Goal: Ask a question

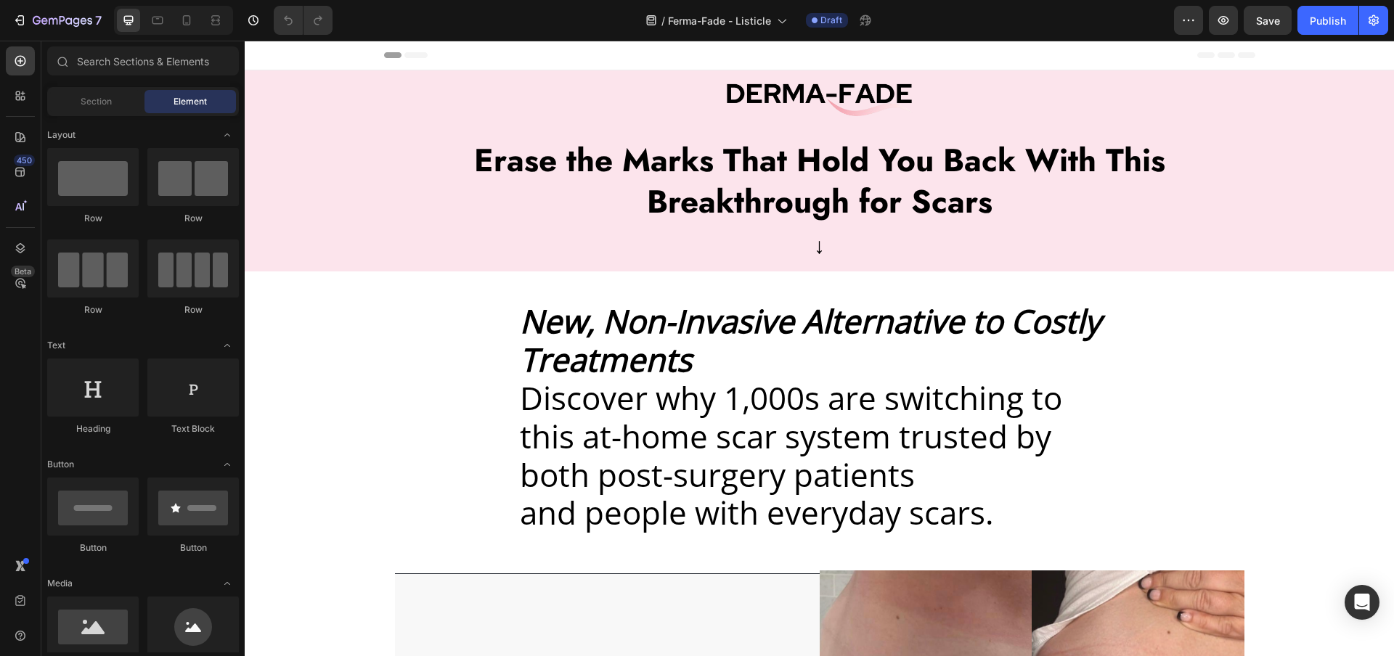
click at [351, 52] on div "Header" at bounding box center [819, 56] width 1149 height 30
click at [287, 54] on span "Header" at bounding box center [288, 55] width 32 height 15
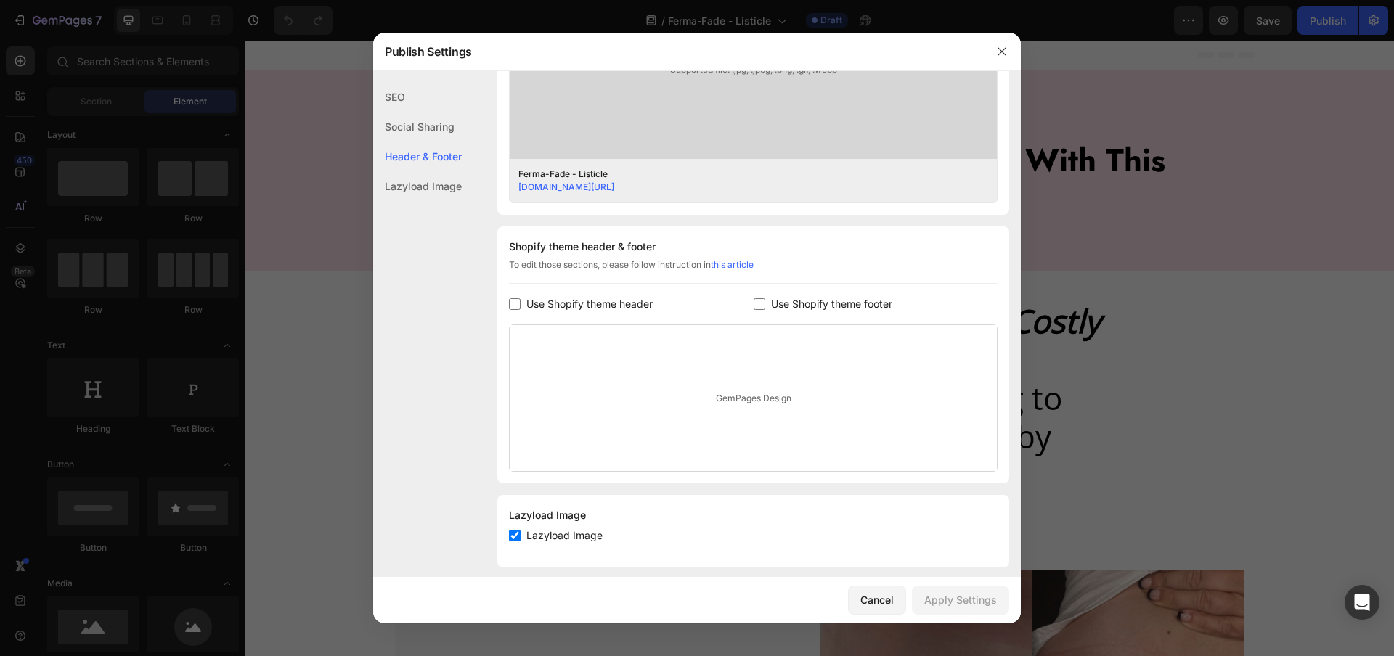
scroll to position [552, 0]
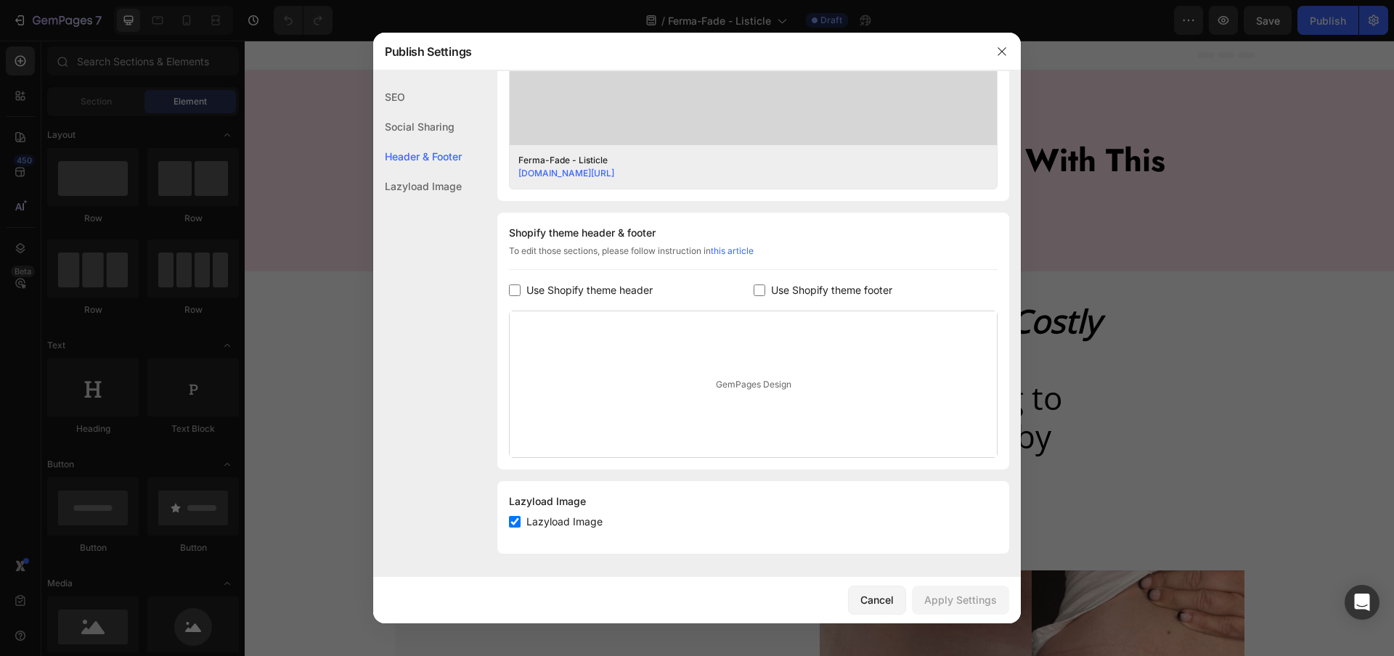
click at [610, 287] on span "Use Shopify theme header" at bounding box center [589, 290] width 126 height 17
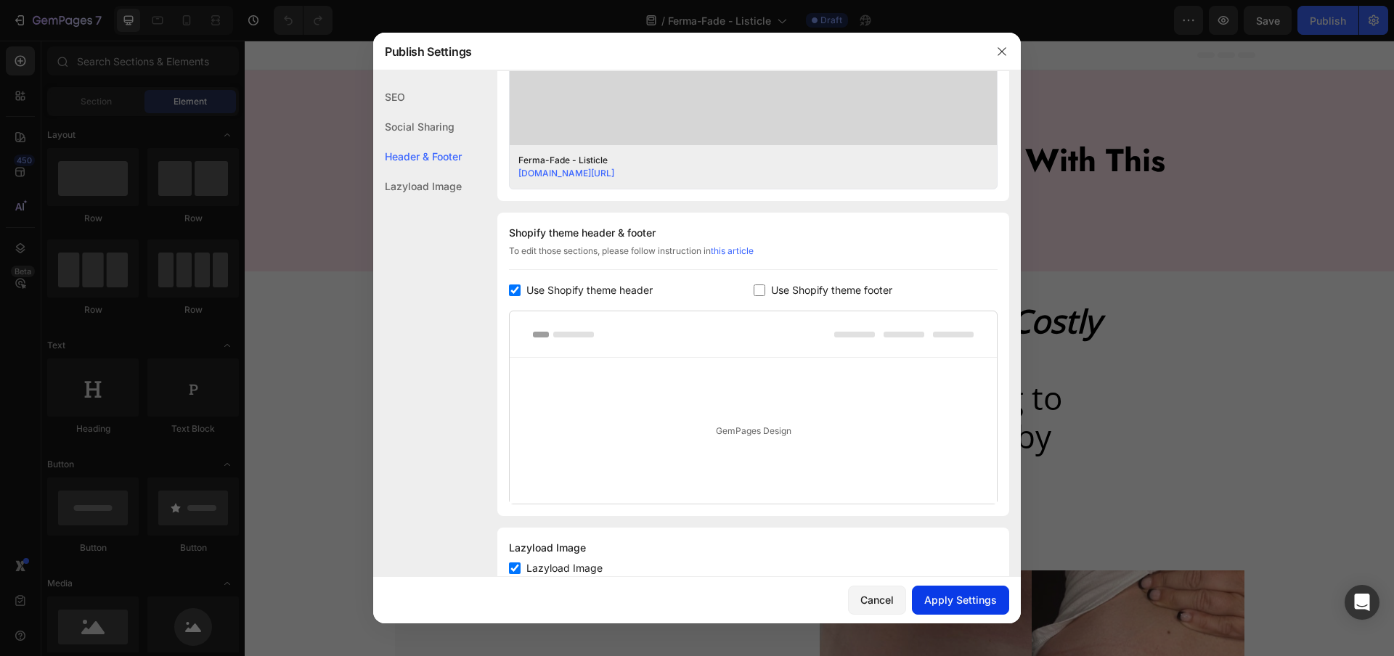
click at [941, 600] on div "Apply Settings" at bounding box center [960, 599] width 73 height 15
click at [560, 295] on span "Use Shopify theme header" at bounding box center [589, 290] width 126 height 17
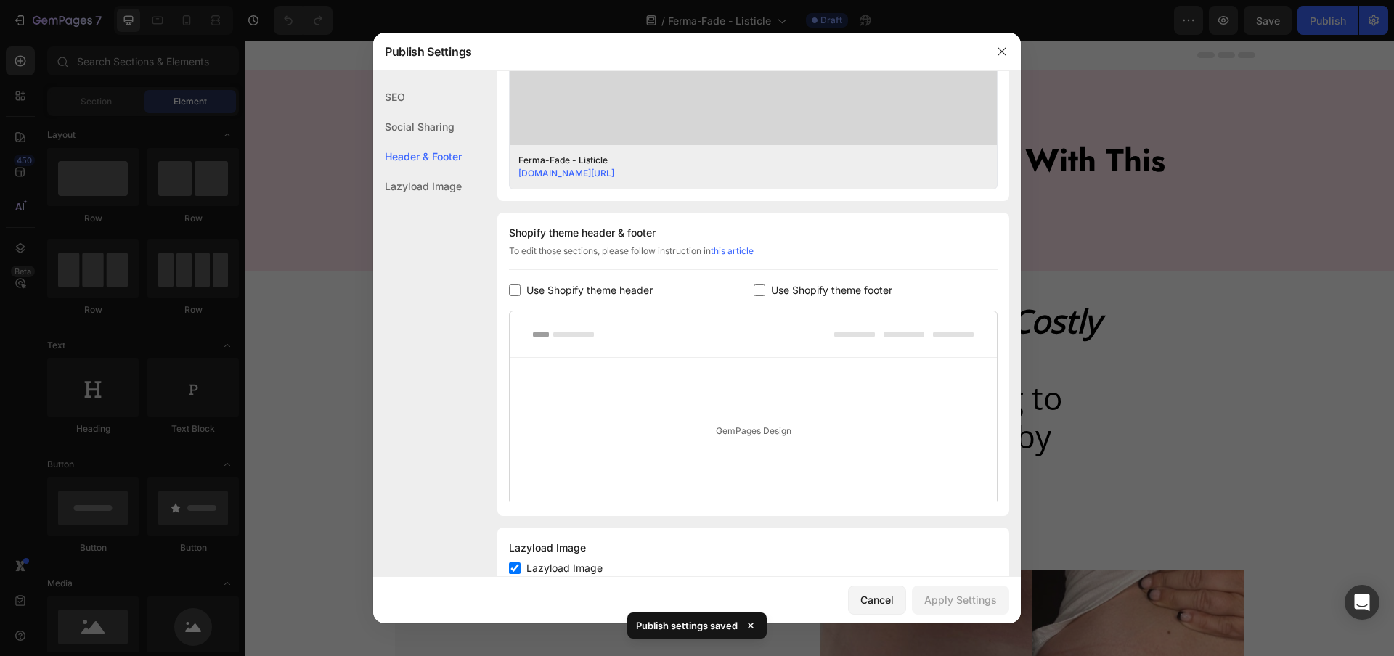
checkbox input "false"
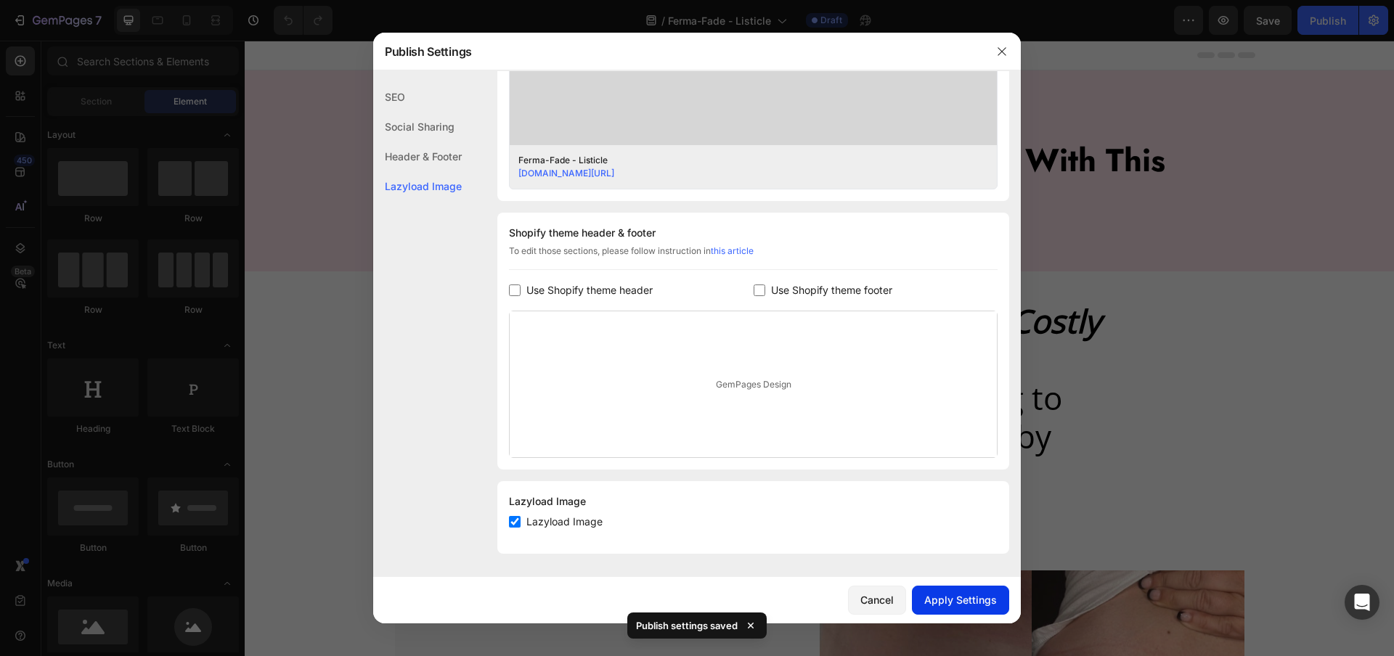
click at [971, 597] on div "Apply Settings" at bounding box center [960, 599] width 73 height 15
drag, startPoint x: 995, startPoint y: 48, endPoint x: 1021, endPoint y: 6, distance: 49.2
click at [996, 48] on icon "button" at bounding box center [1002, 52] width 12 height 12
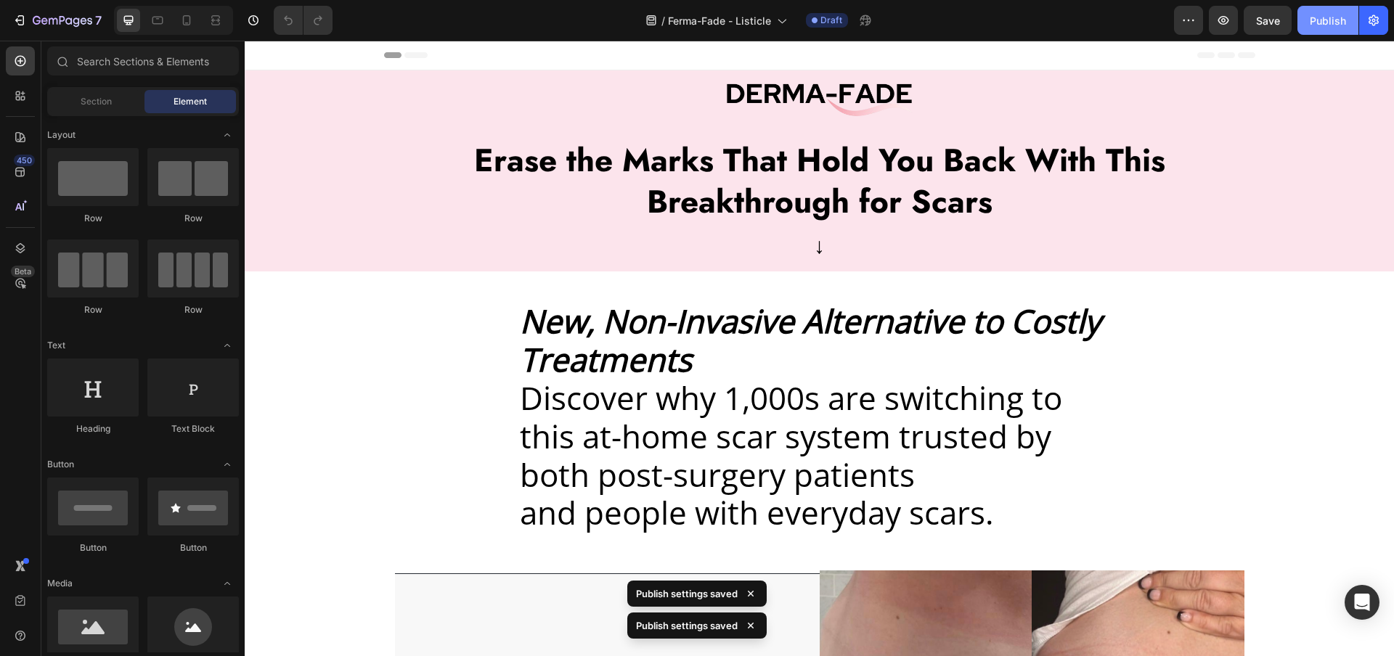
click at [1329, 28] on button "Publish" at bounding box center [1327, 20] width 61 height 29
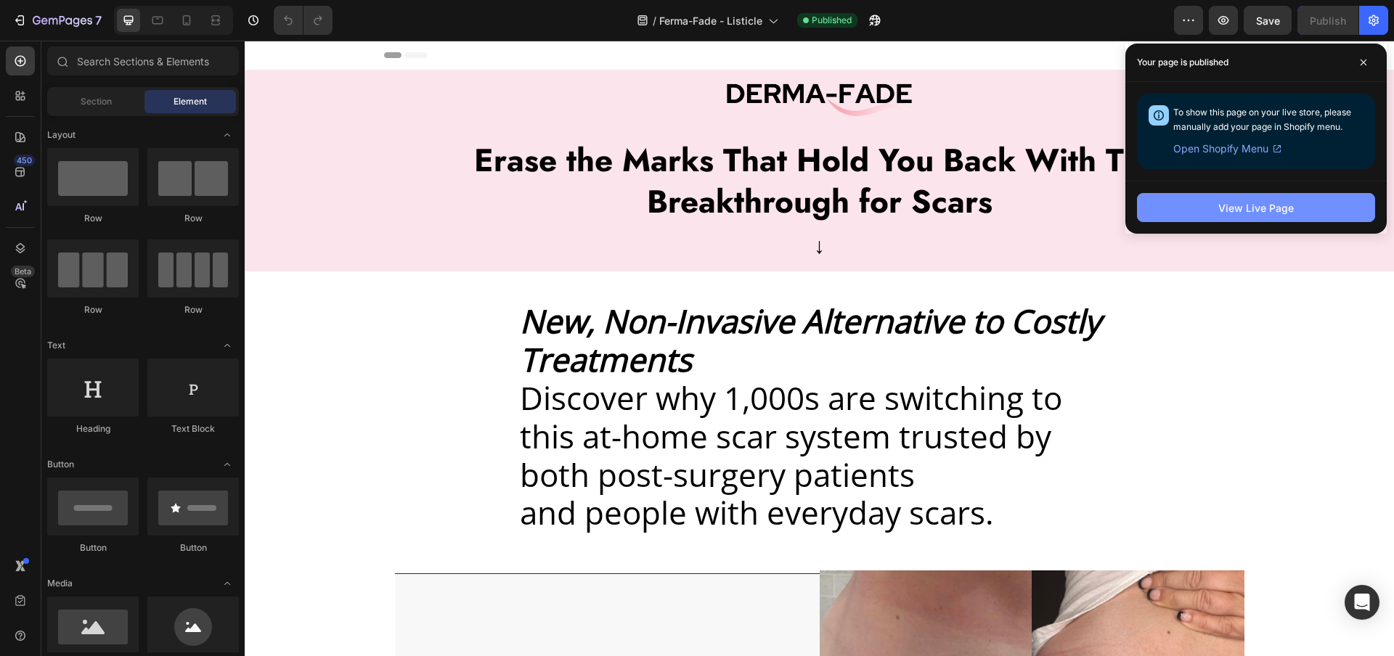
click at [1182, 208] on button "View Live Page" at bounding box center [1256, 207] width 238 height 29
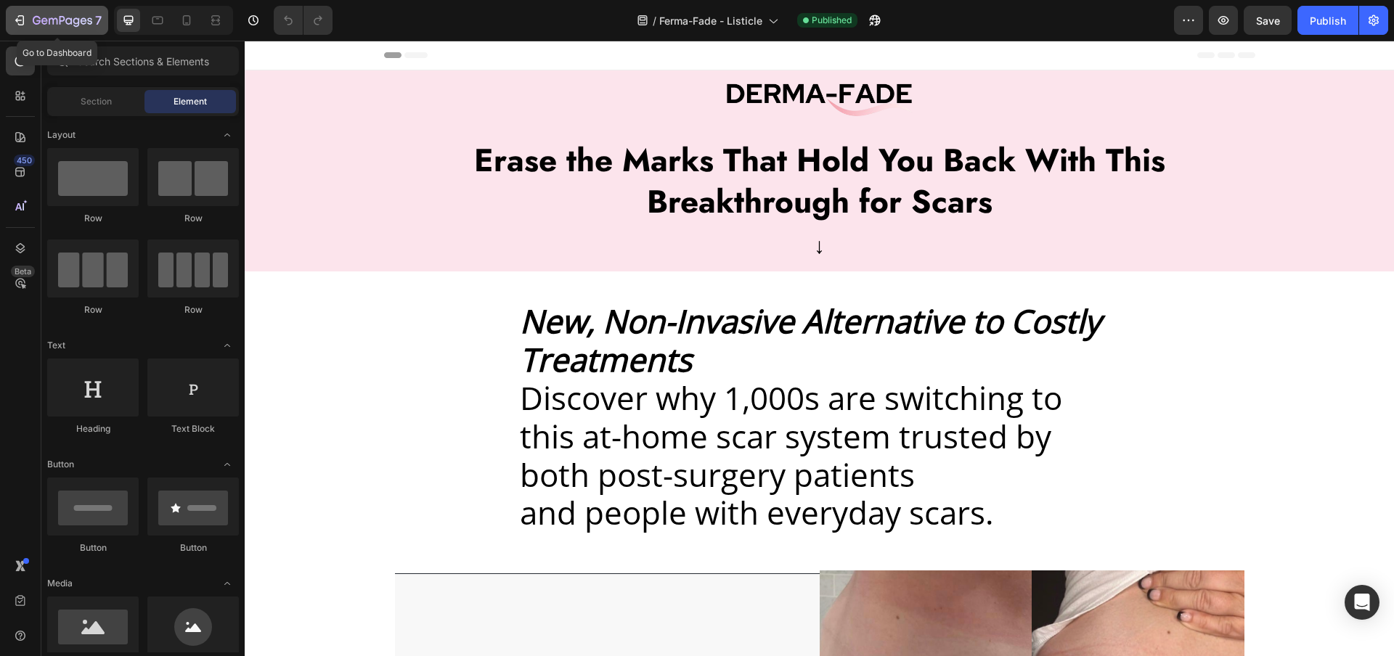
click at [61, 25] on icon "button" at bounding box center [63, 21] width 60 height 12
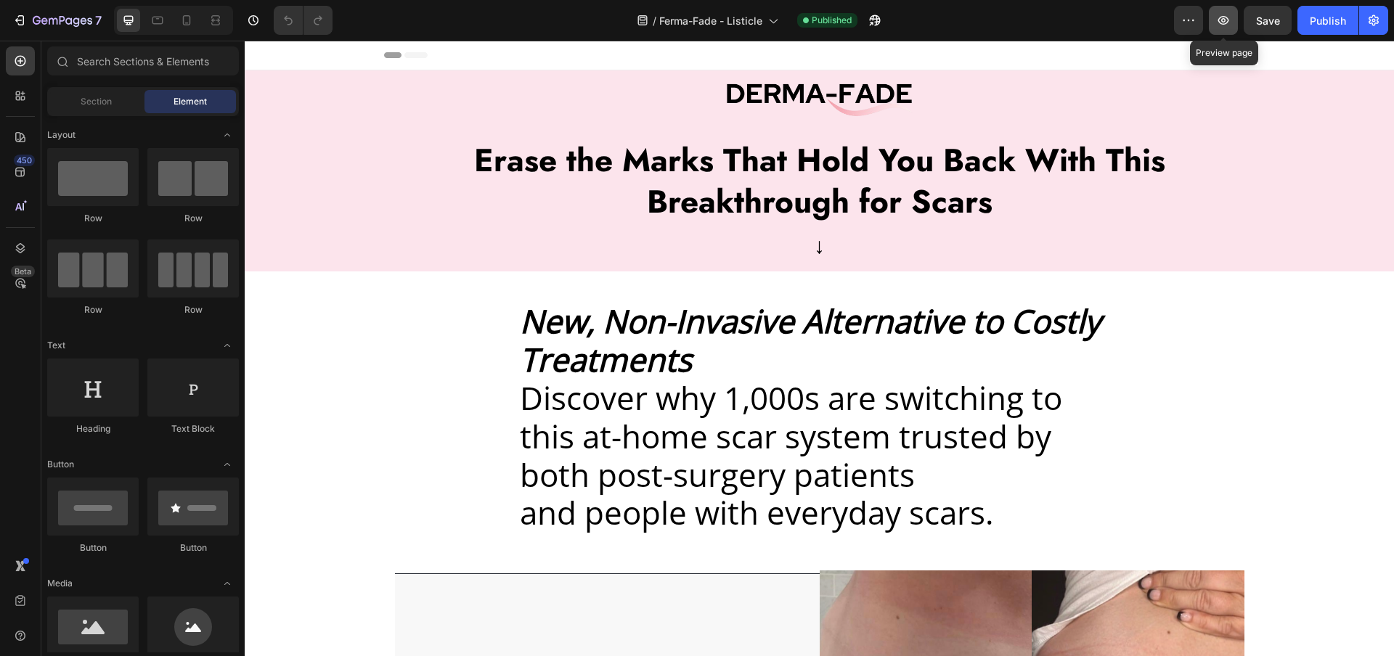
drag, startPoint x: 0, startPoint y: 0, endPoint x: 1222, endPoint y: 20, distance: 1221.8
click at [1222, 20] on icon "button" at bounding box center [1223, 20] width 11 height 9
click at [1196, 12] on button "button" at bounding box center [1188, 20] width 29 height 29
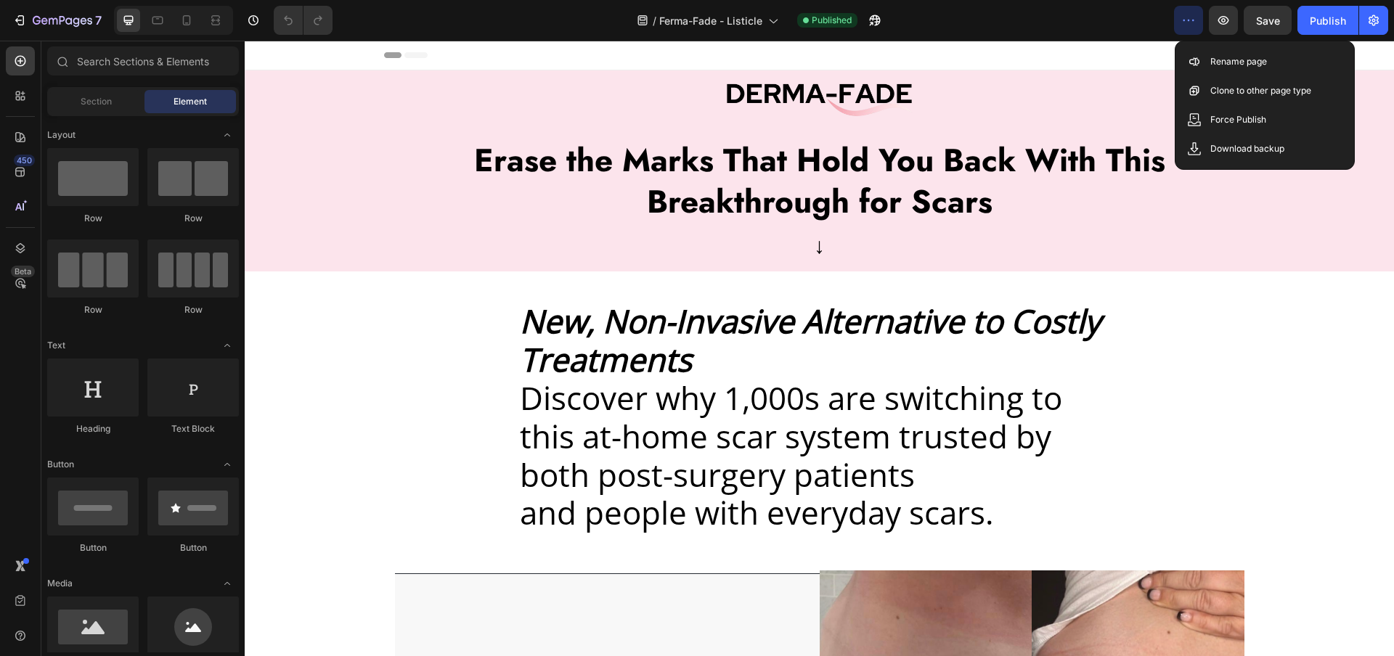
click at [1196, 12] on button "button" at bounding box center [1188, 20] width 29 height 29
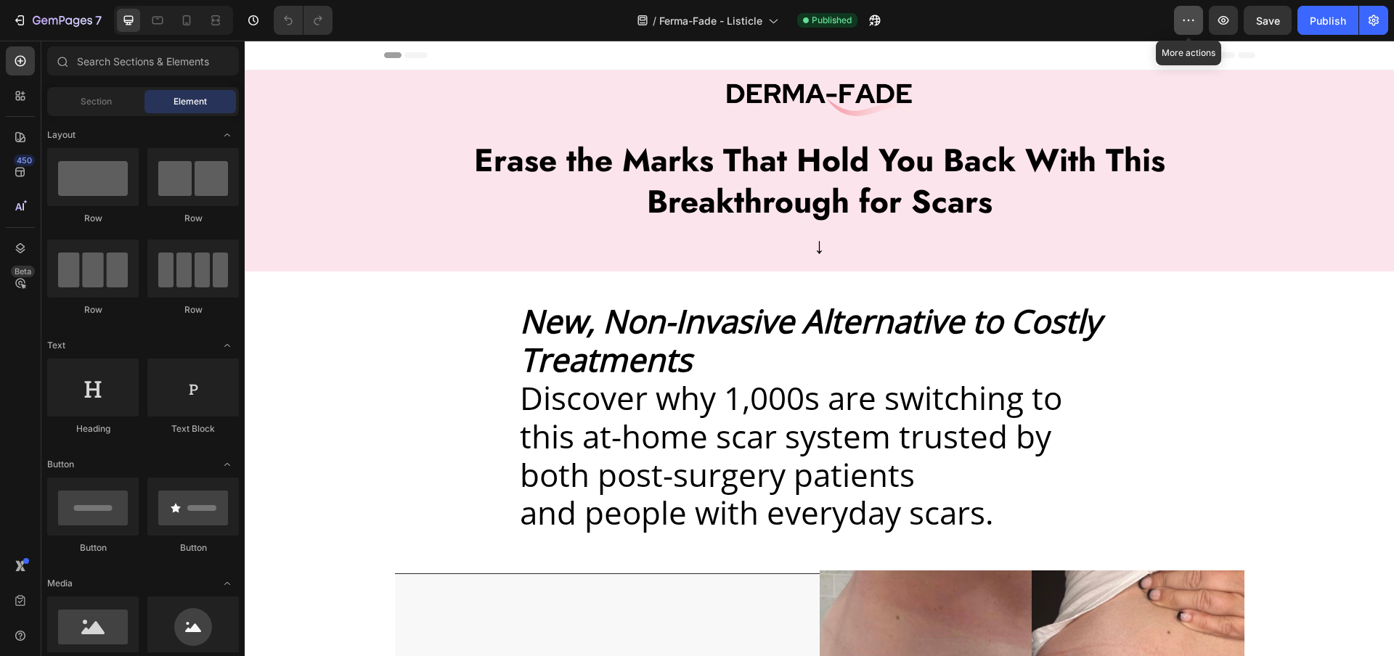
click at [1183, 21] on icon "button" at bounding box center [1188, 20] width 15 height 15
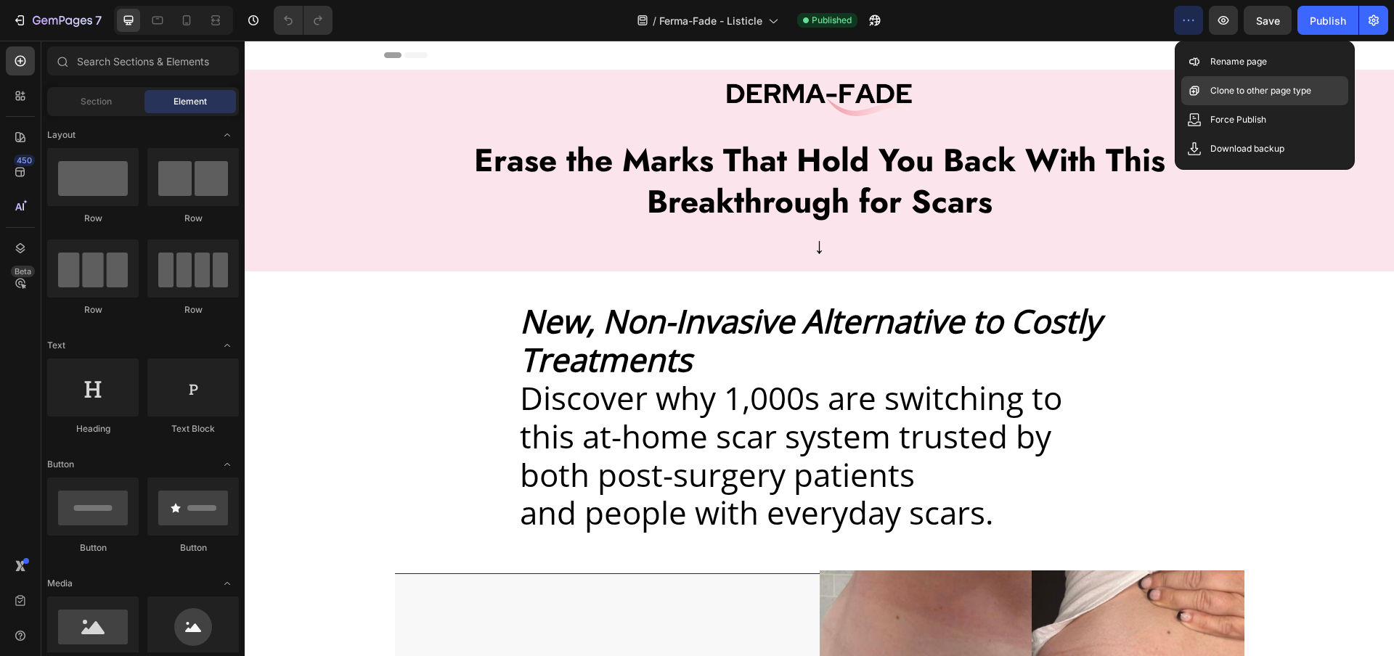
click at [1268, 91] on p "Clone to other page type" at bounding box center [1260, 90] width 101 height 15
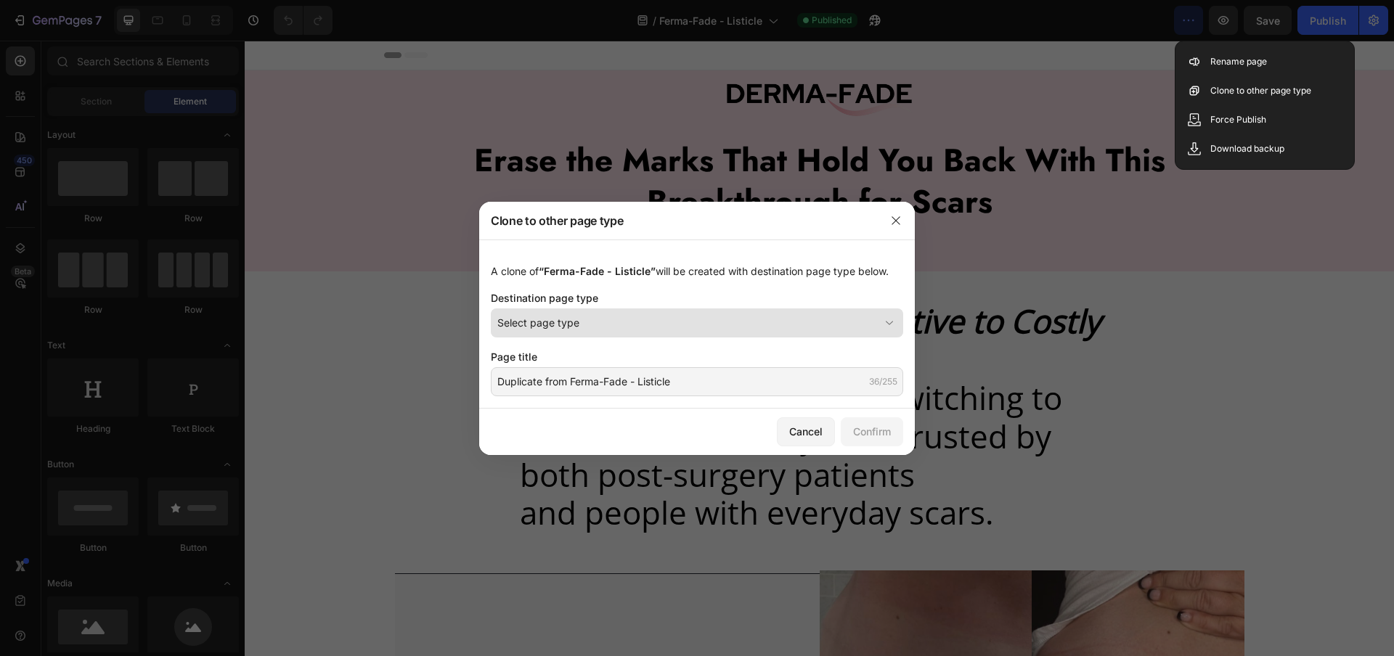
click at [589, 327] on div "Select page type" at bounding box center [688, 322] width 382 height 15
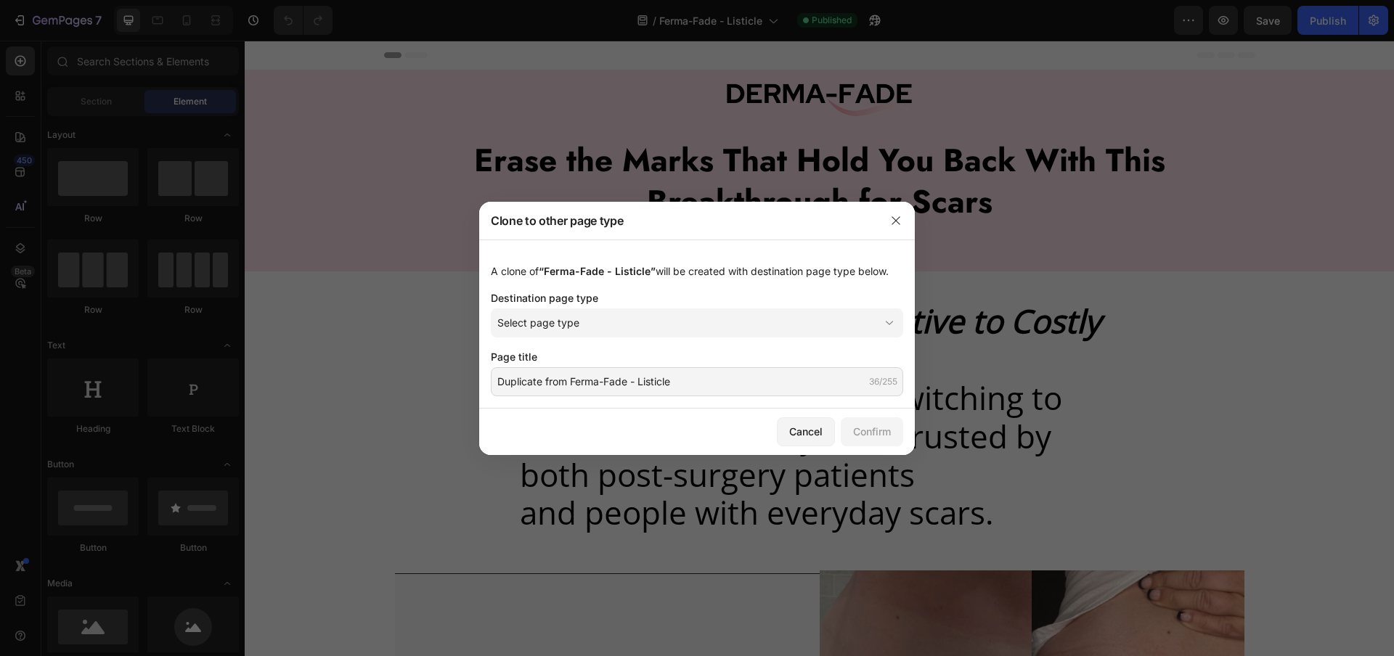
click at [647, 286] on div "A clone of “Ferma-Fade - Listicle” will be created with destination page type b…" at bounding box center [697, 324] width 436 height 169
click at [891, 216] on icon "button" at bounding box center [896, 221] width 12 height 12
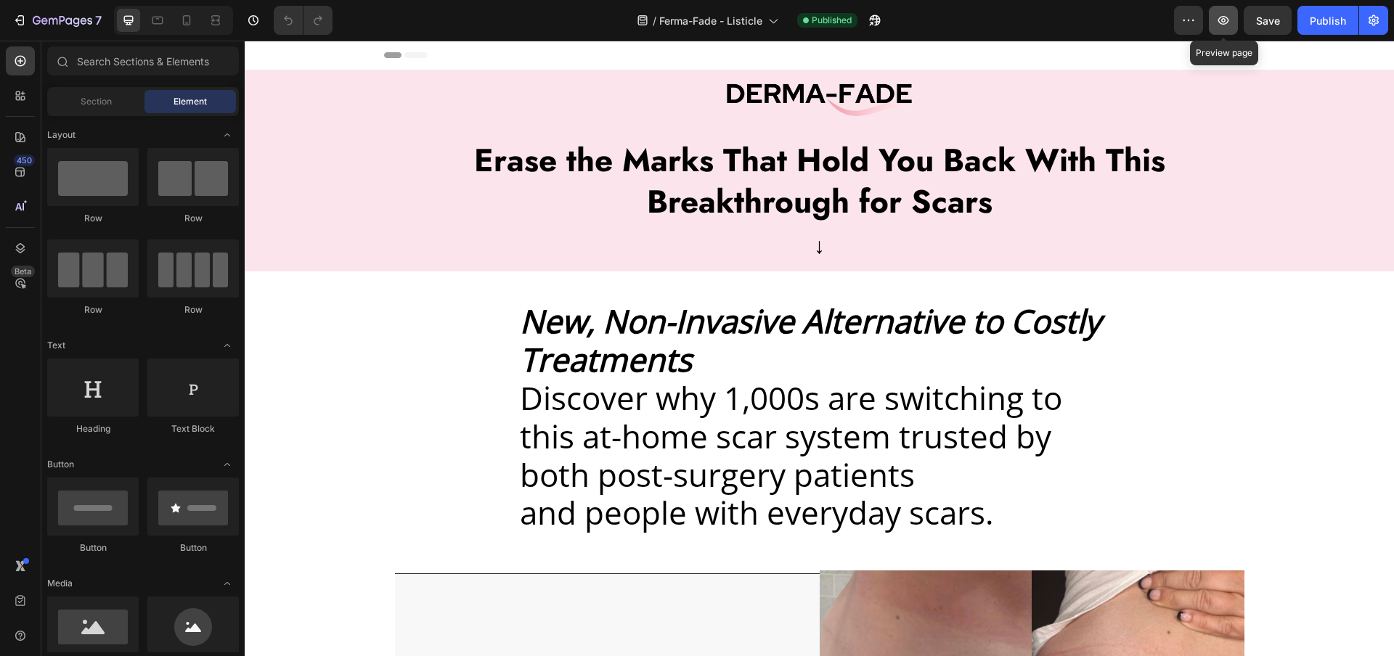
click at [1230, 18] on icon "button" at bounding box center [1223, 20] width 15 height 15
click at [1377, 24] on icon "button" at bounding box center [1373, 20] width 15 height 15
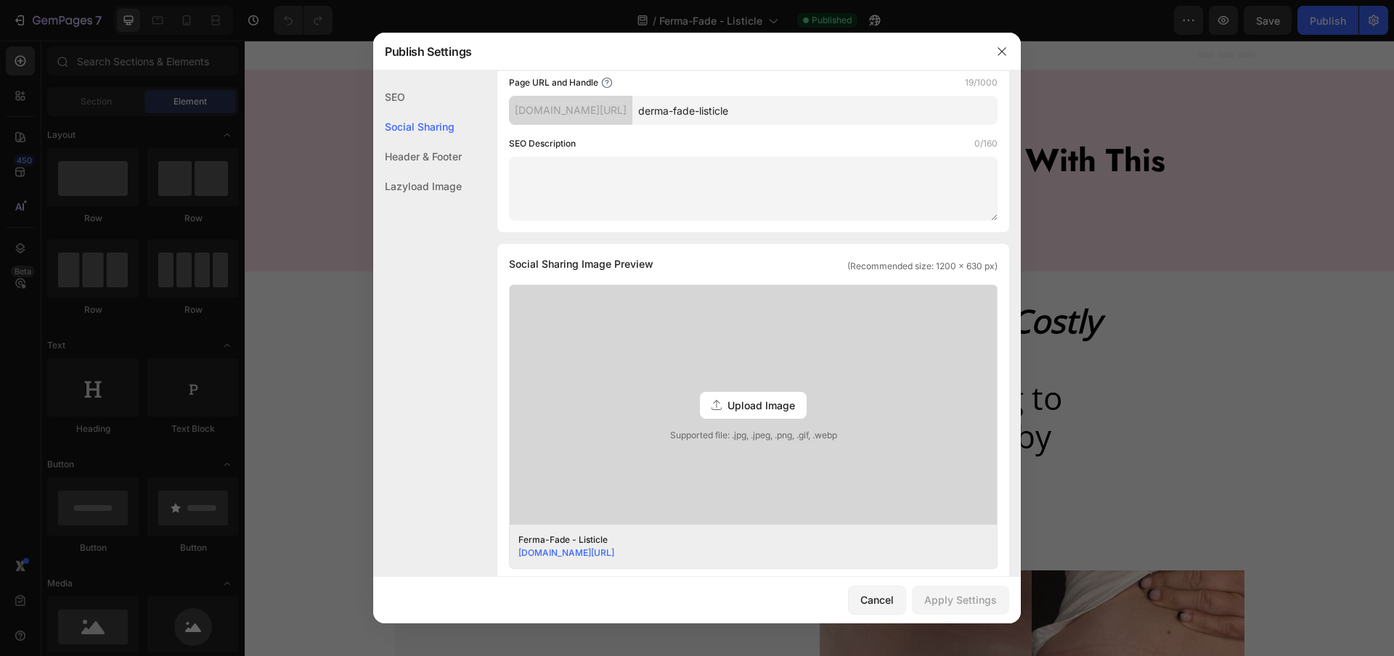
scroll to position [176, 0]
click at [574, 551] on link "[DOMAIN_NAME][URL]" at bounding box center [566, 549] width 96 height 11
click at [1000, 49] on icon "button" at bounding box center [1002, 52] width 12 height 12
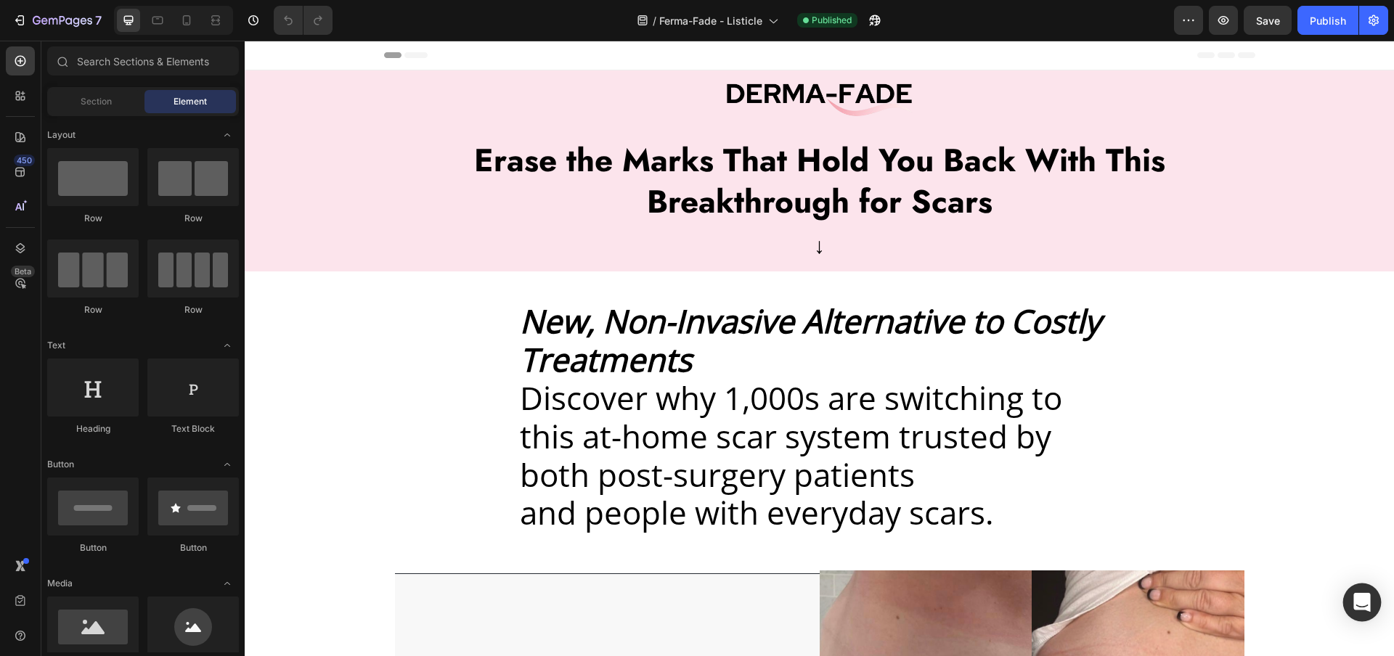
click at [1365, 605] on icon "Open Intercom Messenger" at bounding box center [1361, 602] width 19 height 19
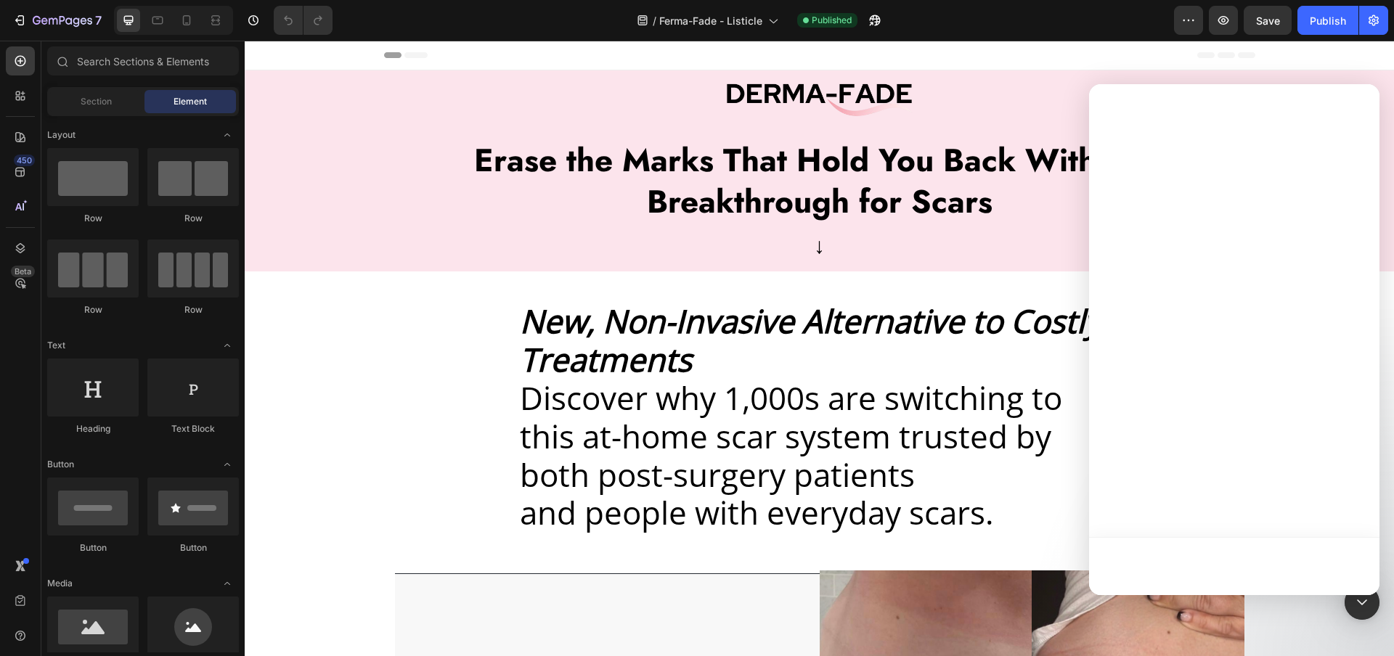
scroll to position [0, 0]
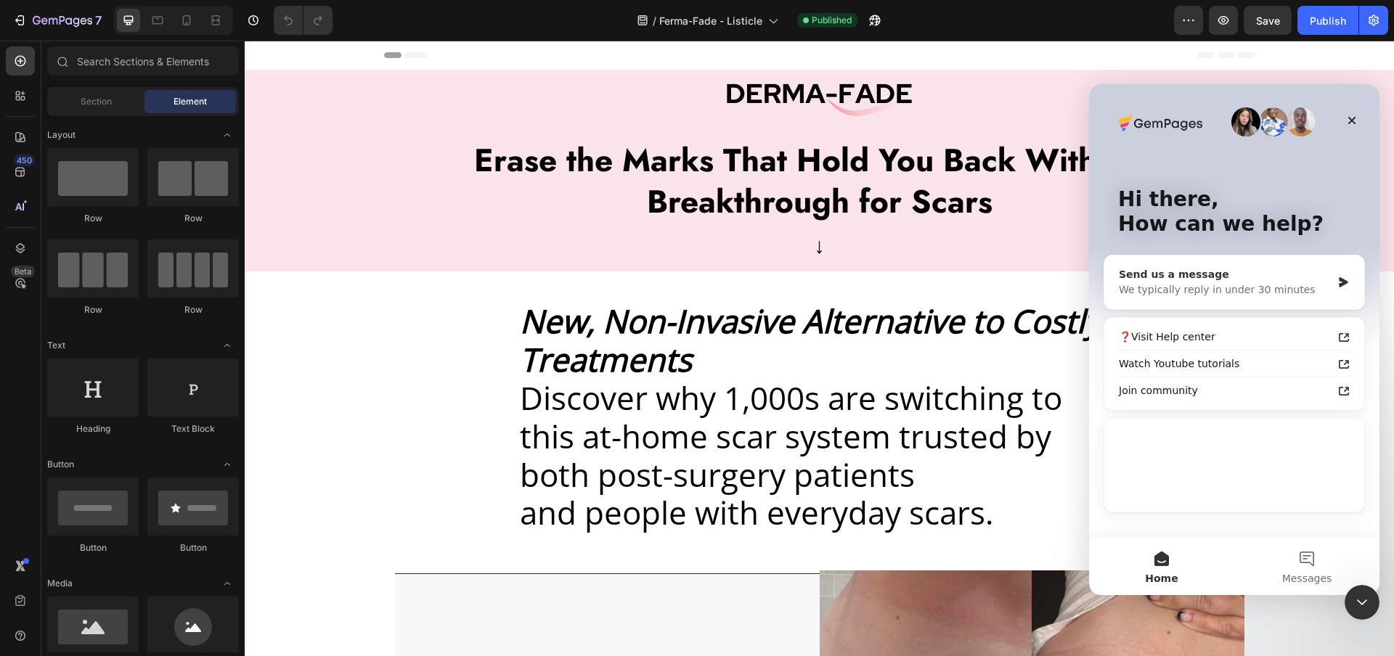
click at [1195, 280] on div "Send us a message" at bounding box center [1225, 274] width 213 height 15
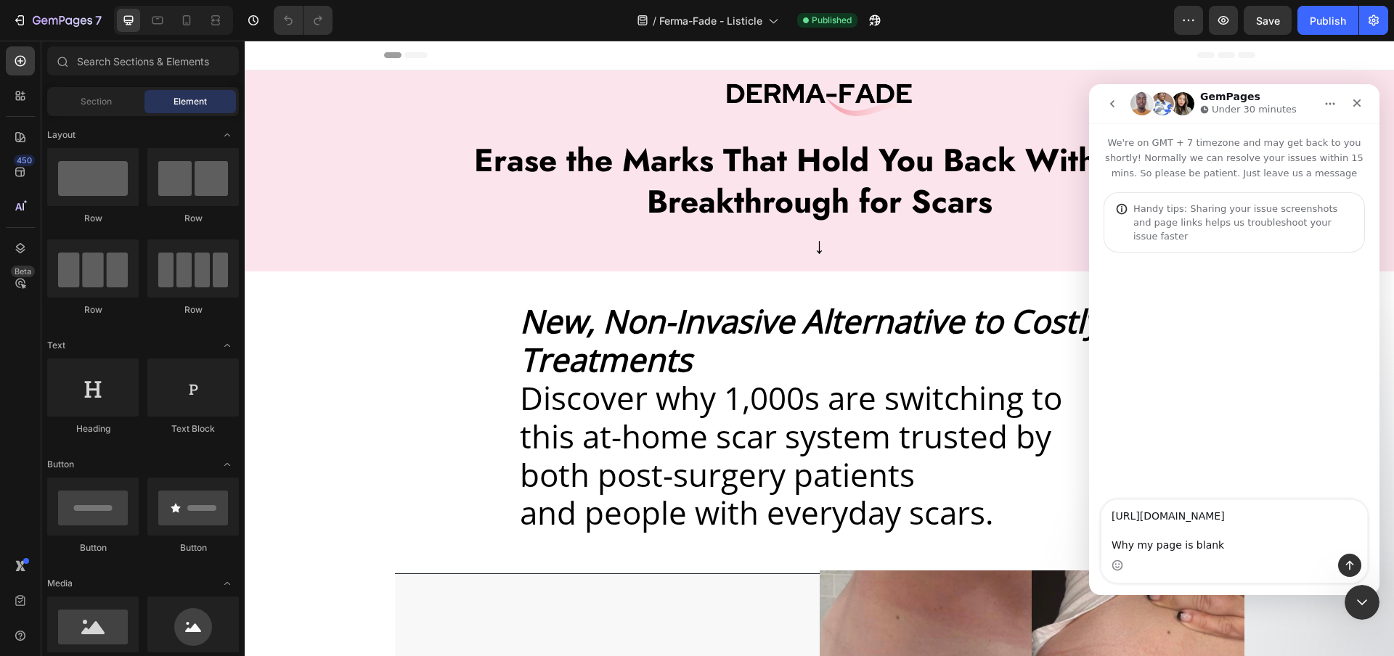
type textarea "[URL][DOMAIN_NAME] Why my page is blank?"
type textarea "\"
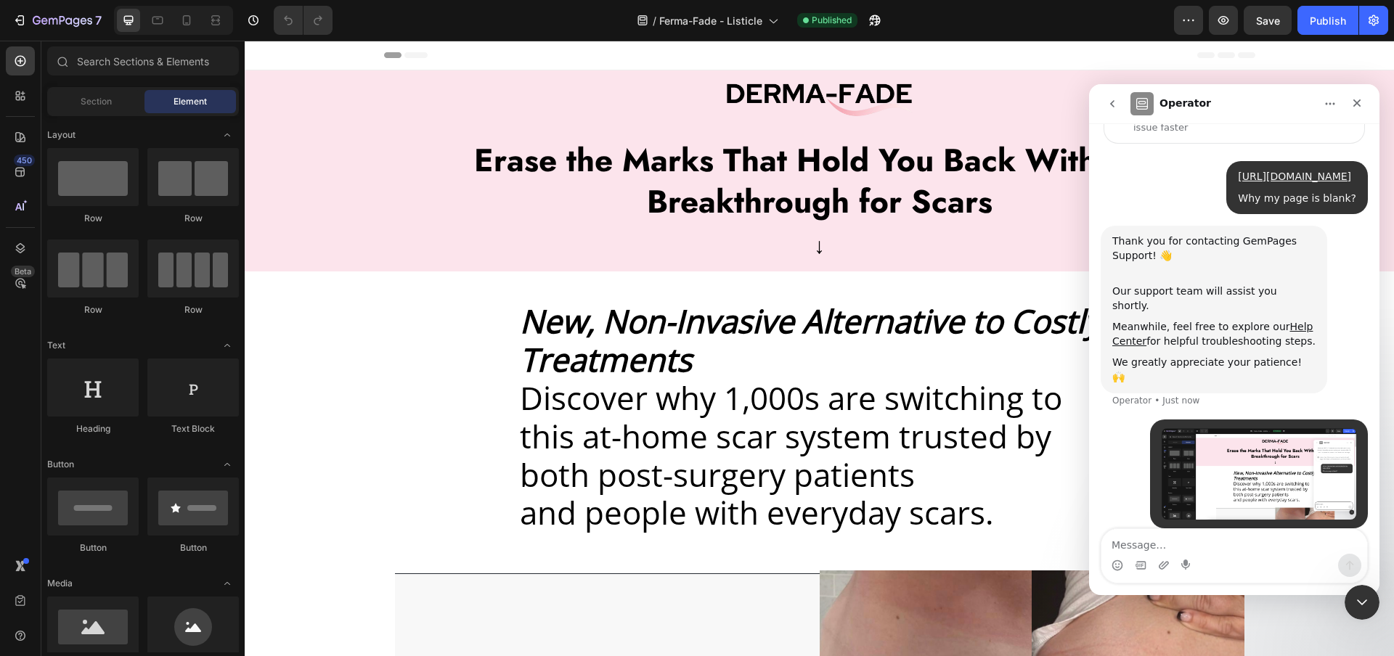
scroll to position [110, 0]
type textarea "This is my page"
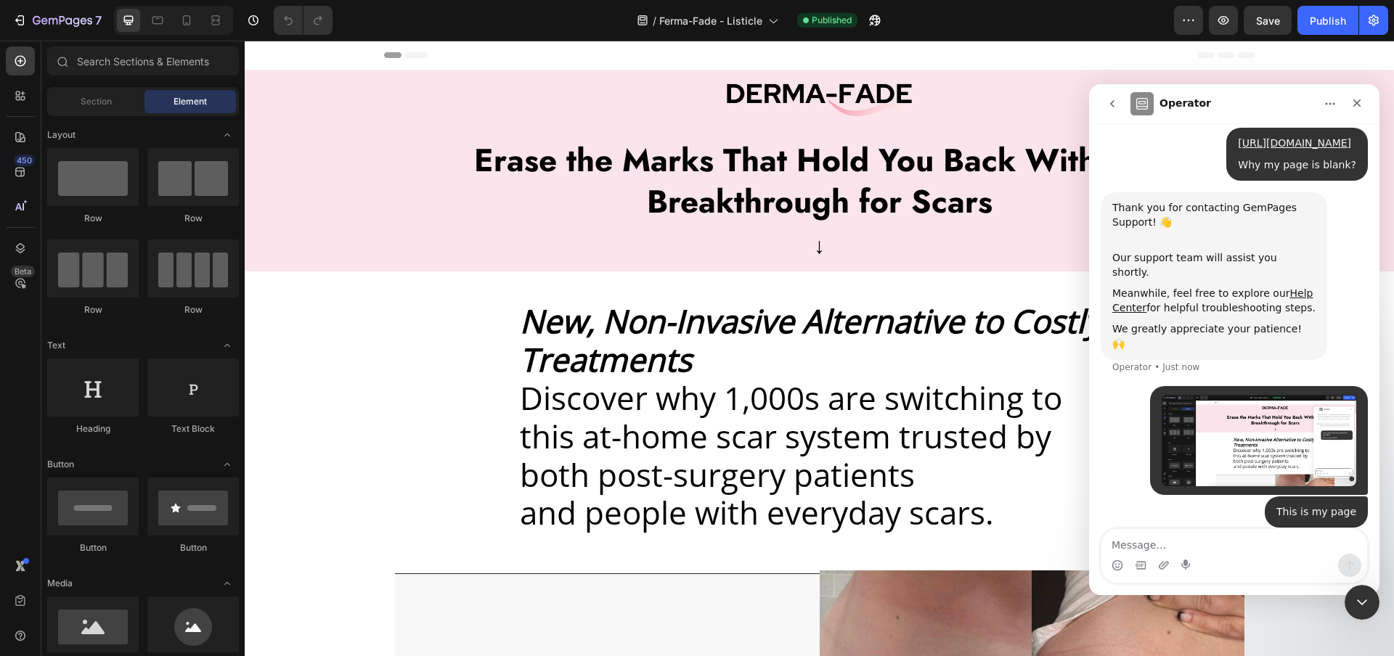
scroll to position [143, 0]
type textarea "But it's not showing on live url"
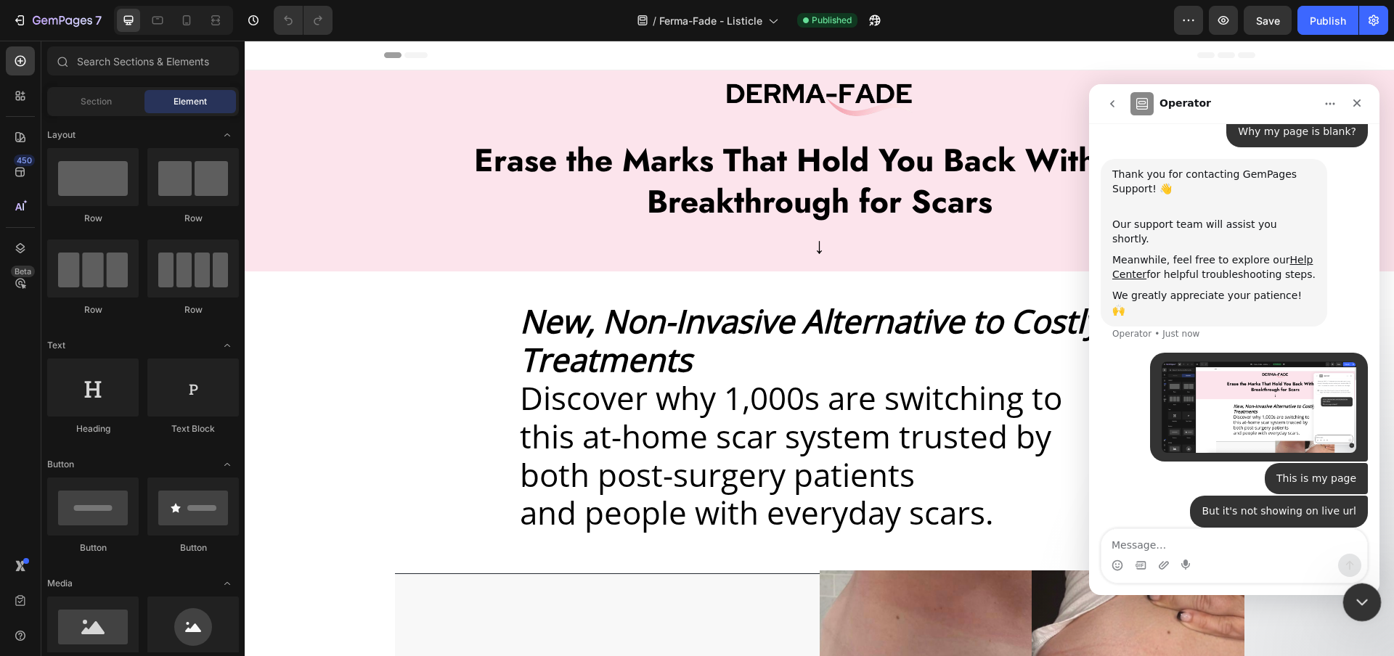
drag, startPoint x: 1354, startPoint y: 602, endPoint x: 1343, endPoint y: 595, distance: 13.1
click at [1354, 603] on icon "Close Intercom Messenger" at bounding box center [1359, 600] width 17 height 17
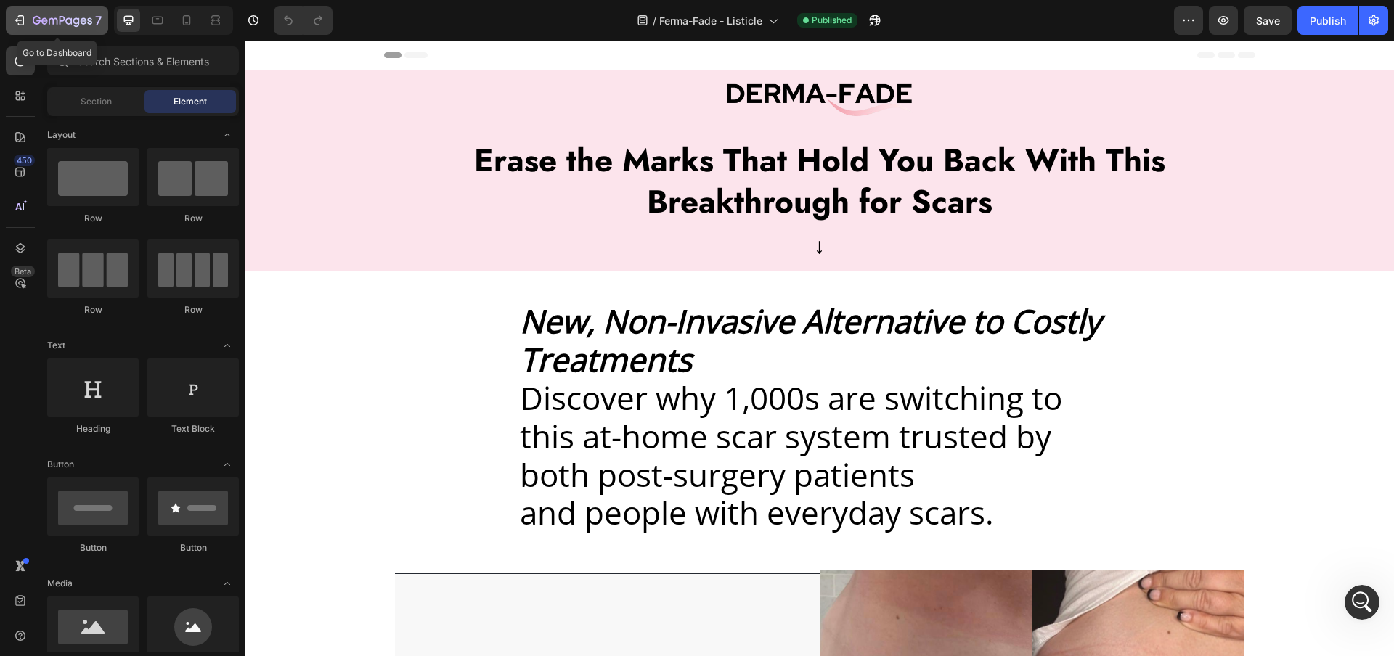
click at [59, 23] on icon "button" at bounding box center [63, 21] width 60 height 12
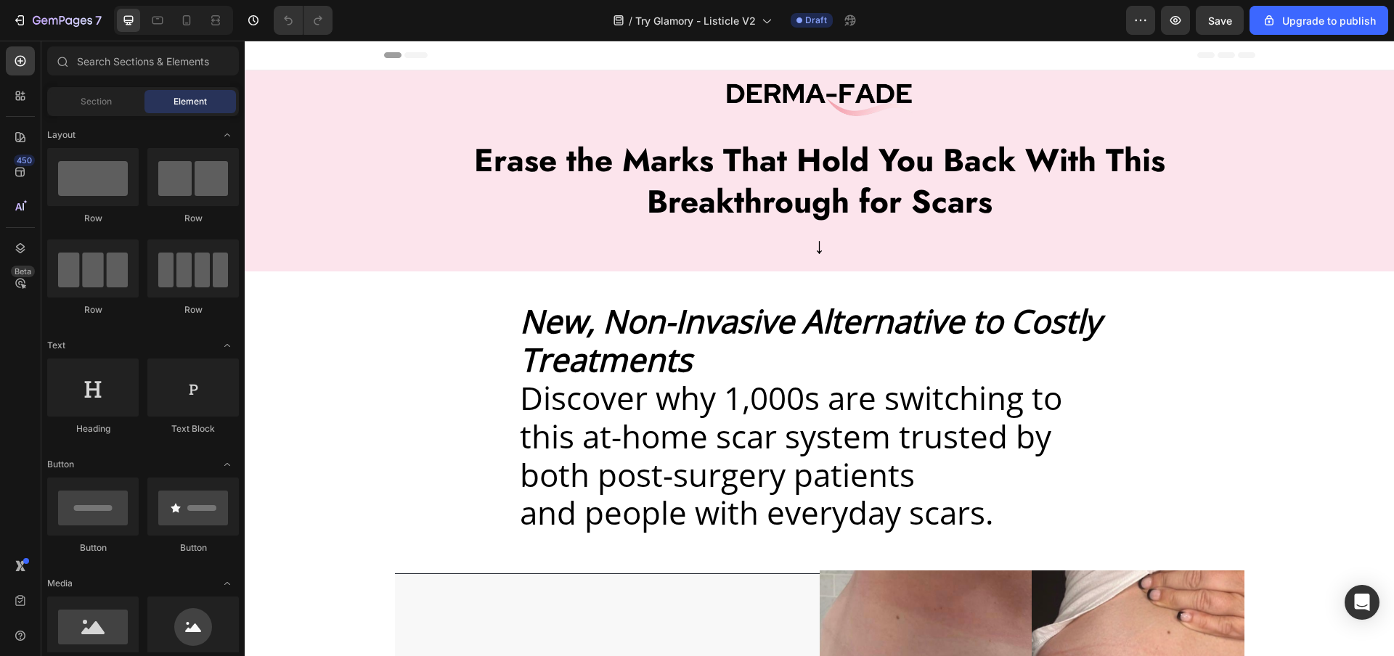
click at [366, 54] on div "Header" at bounding box center [819, 56] width 1149 height 30
click at [276, 56] on span "Header" at bounding box center [288, 55] width 32 height 15
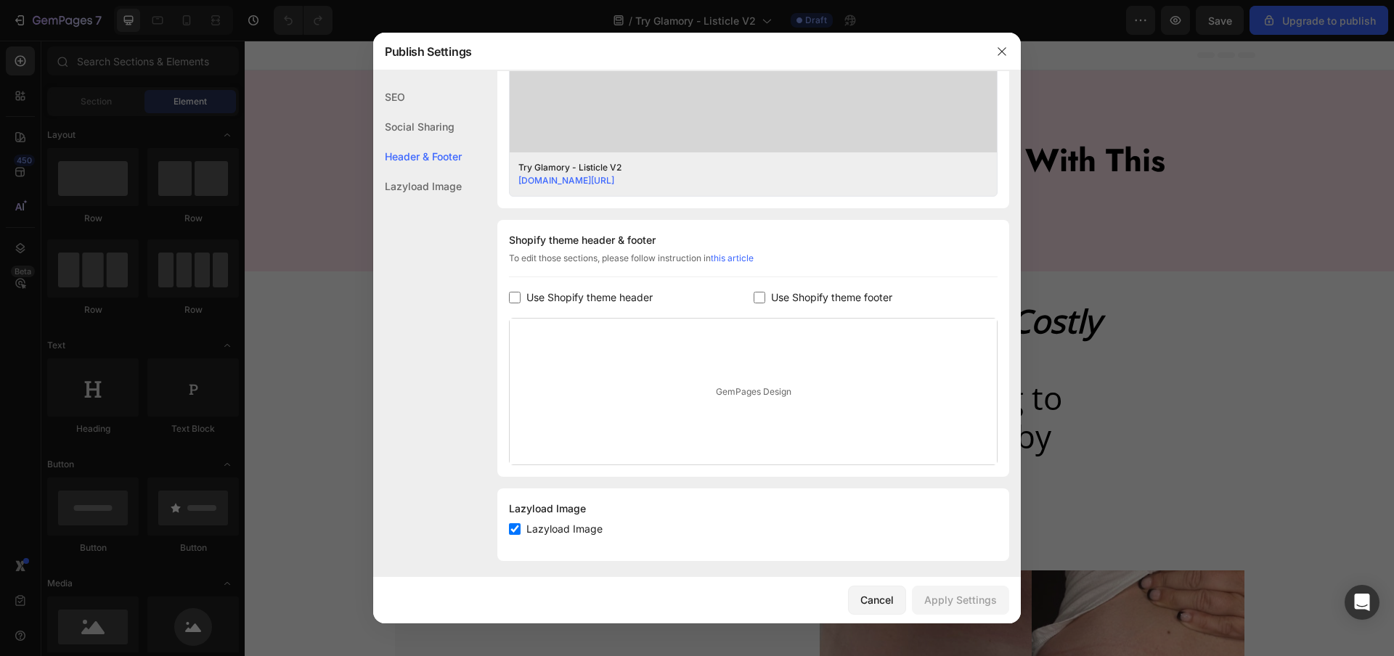
scroll to position [552, 0]
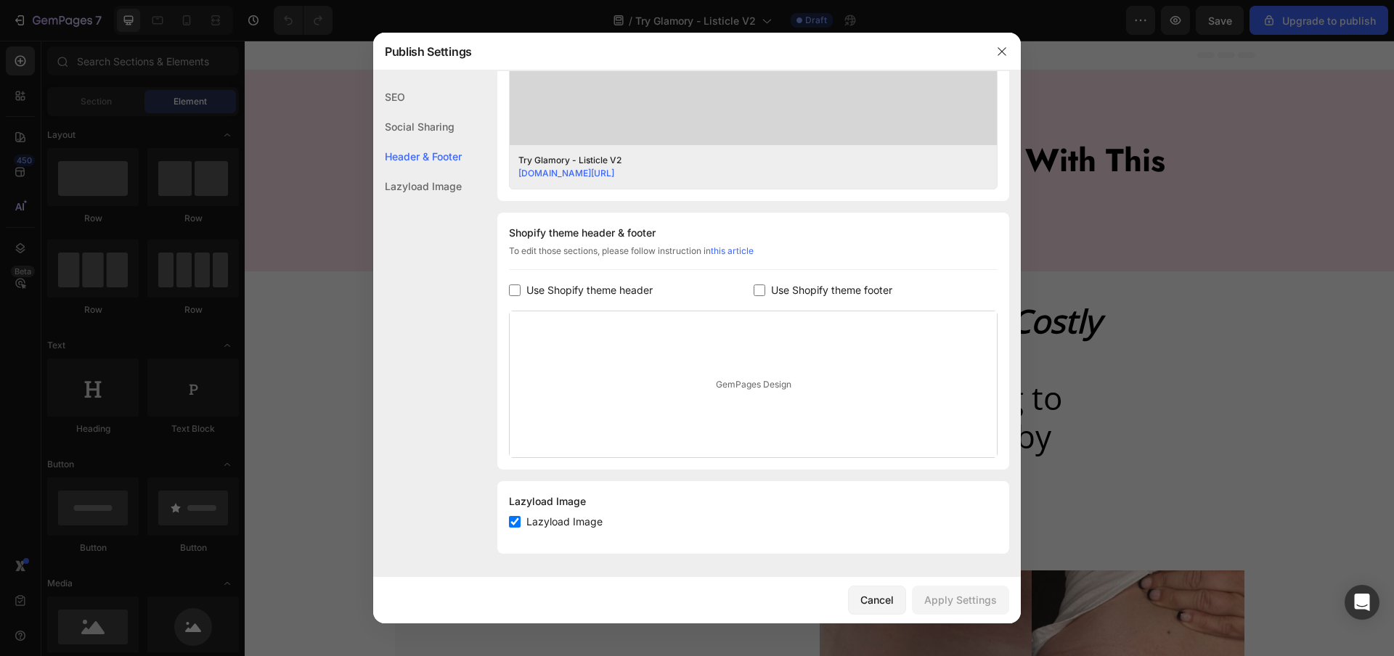
click at [532, 293] on span "Use Shopify theme header" at bounding box center [589, 290] width 126 height 17
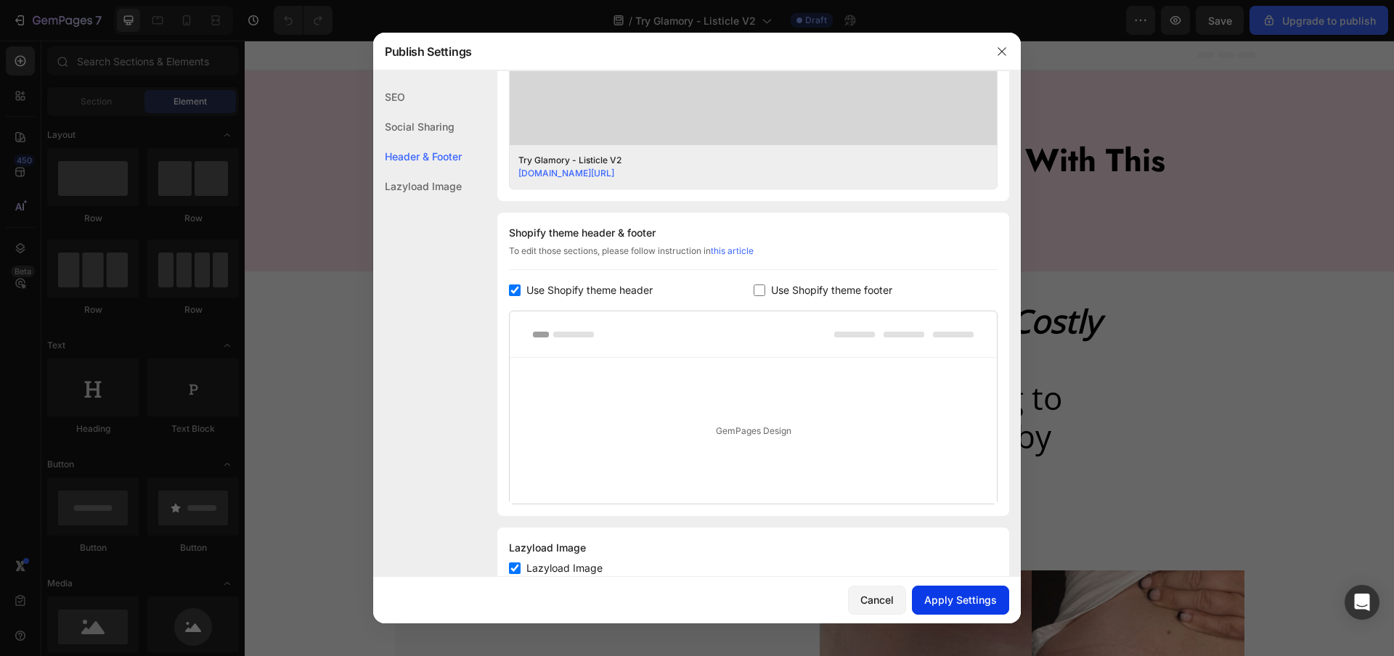
click at [967, 592] on div "Apply Settings" at bounding box center [960, 599] width 73 height 15
click at [600, 286] on span "Use Shopify theme header" at bounding box center [589, 290] width 126 height 17
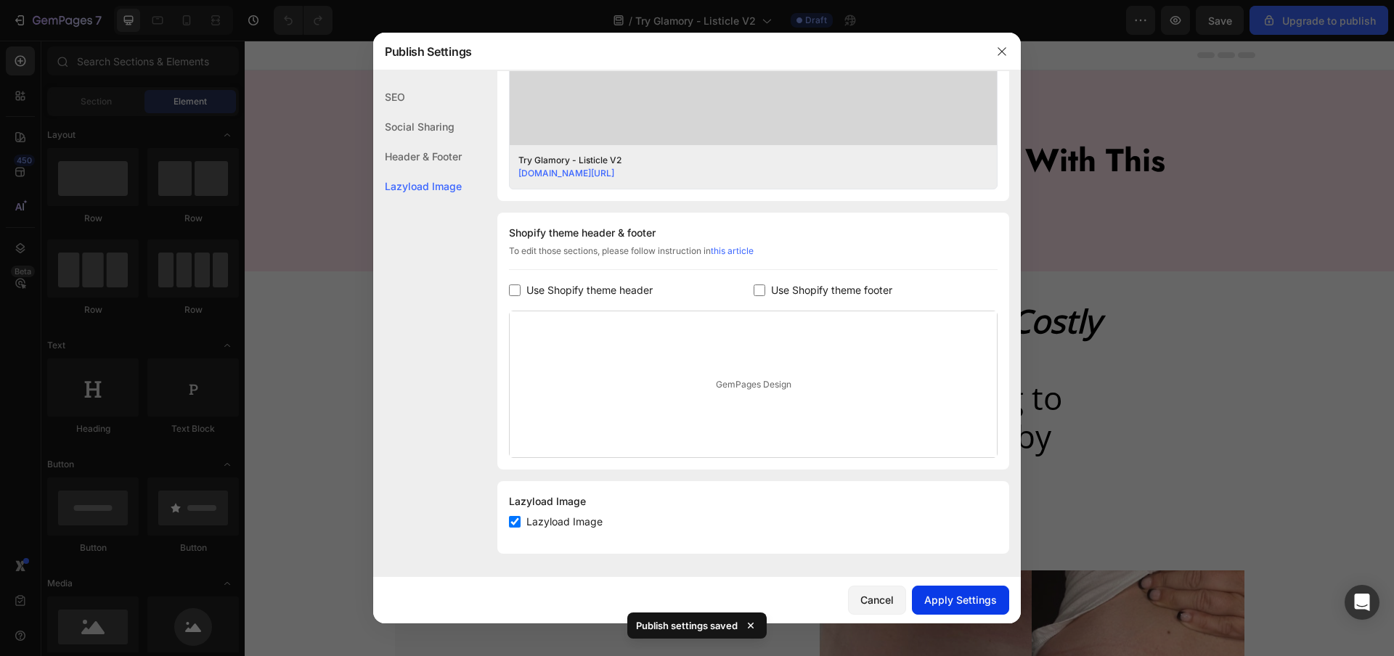
click at [928, 594] on div "Apply Settings" at bounding box center [960, 599] width 73 height 15
click at [544, 293] on span "Use Shopify theme header" at bounding box center [589, 290] width 126 height 17
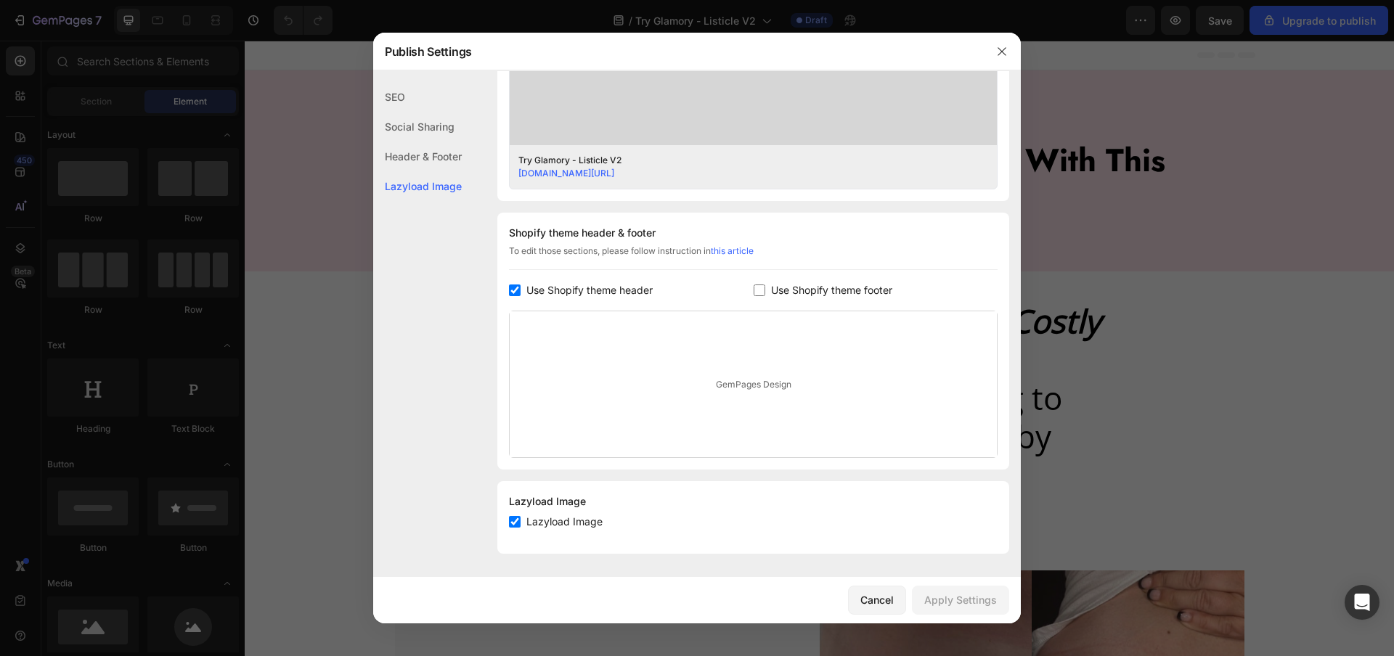
checkbox input "true"
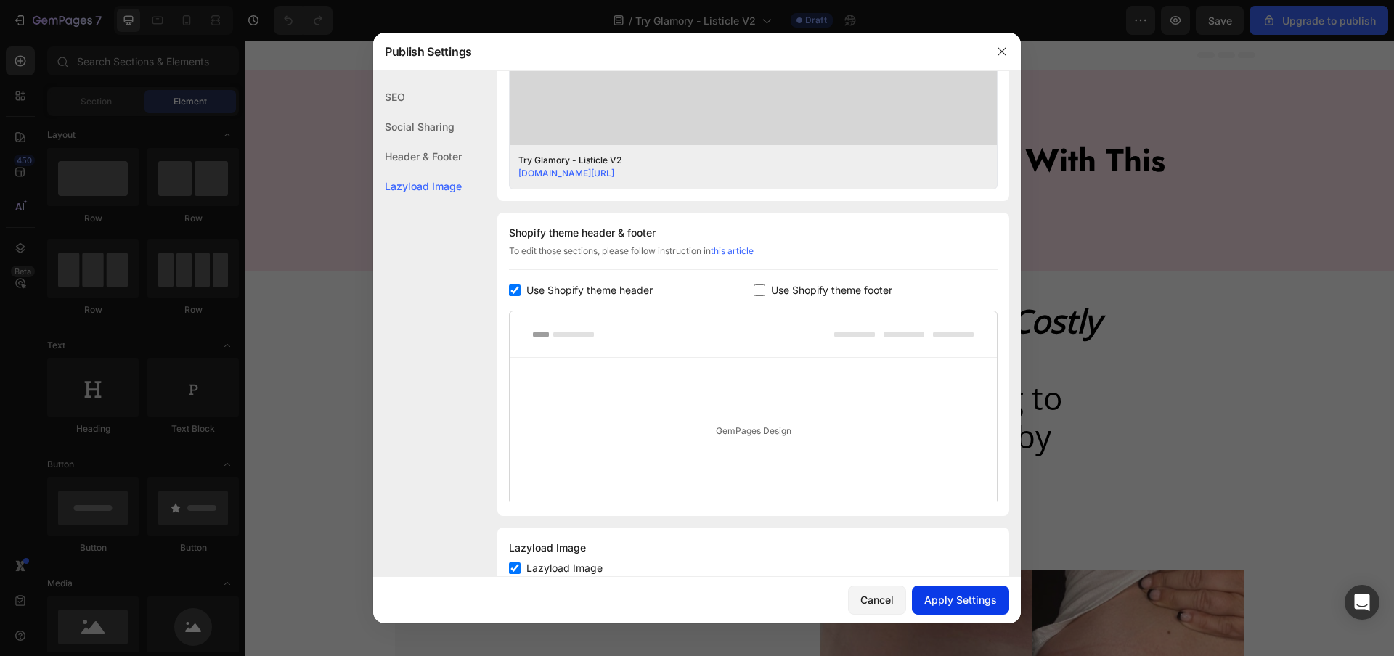
click at [981, 595] on div "Apply Settings" at bounding box center [960, 599] width 73 height 15
click at [784, 287] on span "Use Shopify theme footer" at bounding box center [831, 290] width 121 height 17
checkbox input "true"
click at [639, 287] on span "Use Shopify theme header" at bounding box center [589, 290] width 126 height 17
checkbox input "false"
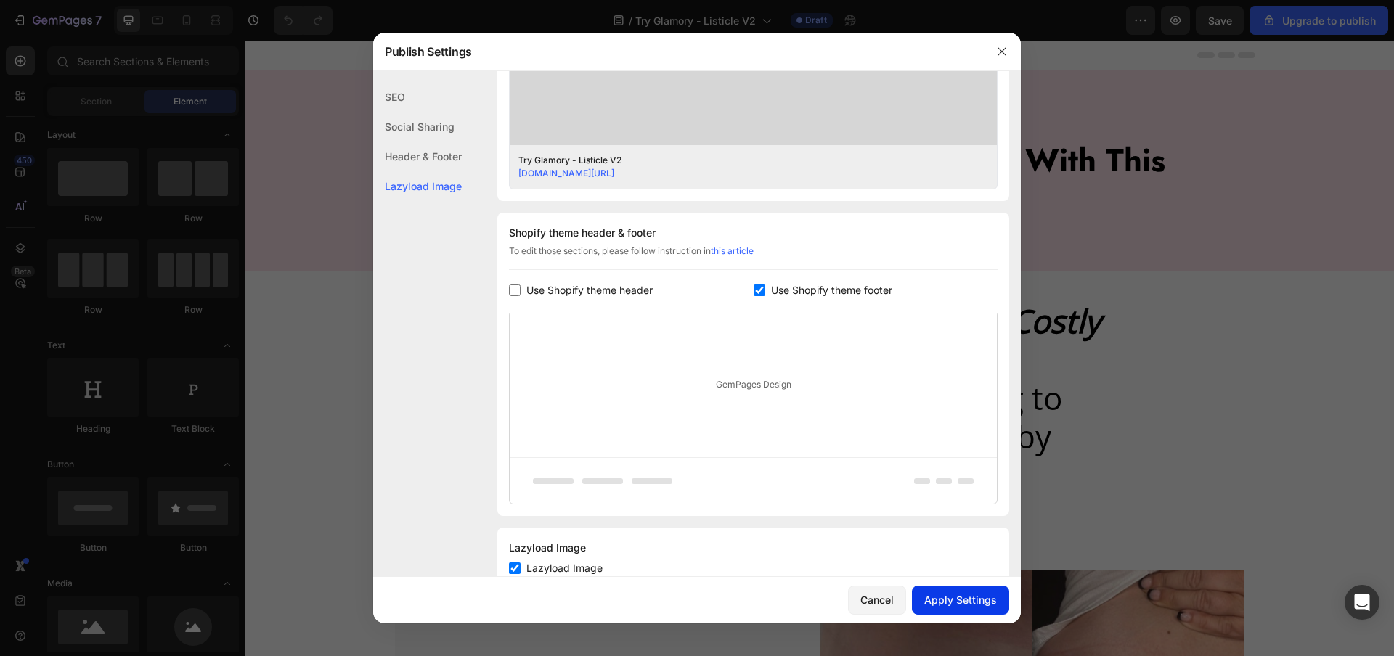
click at [970, 602] on div "Apply Settings" at bounding box center [960, 599] width 73 height 15
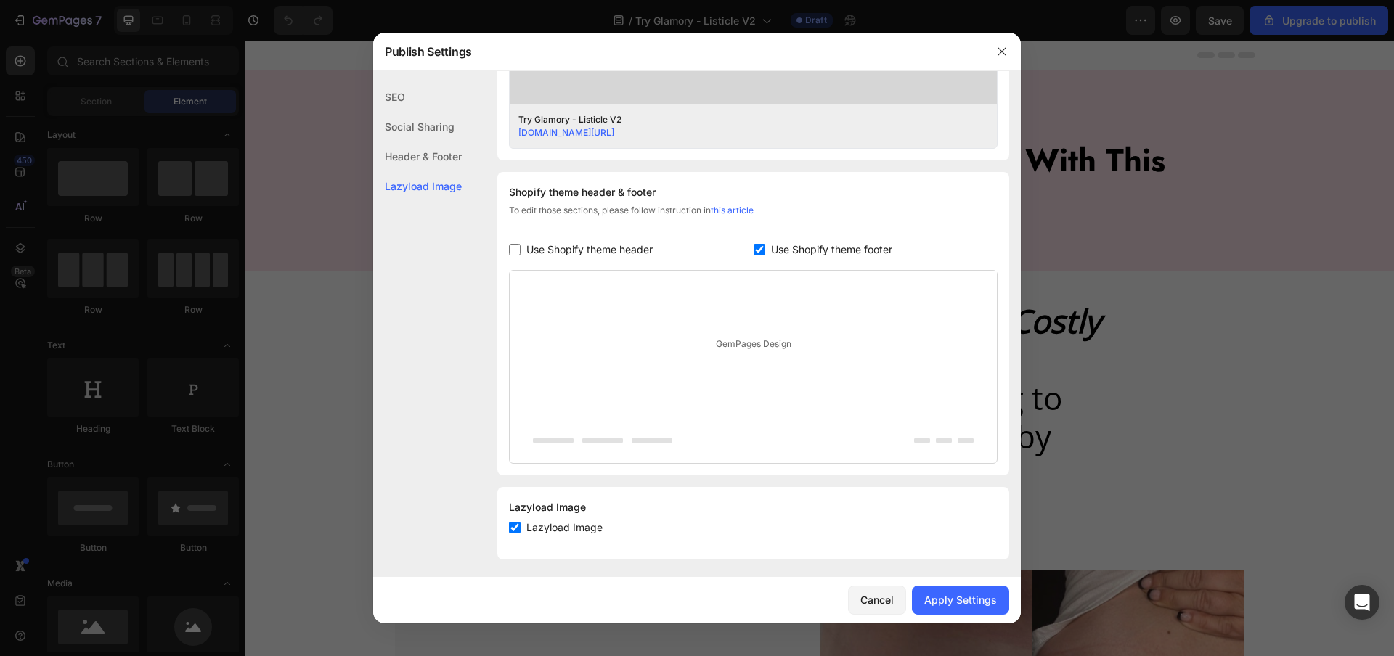
scroll to position [599, 0]
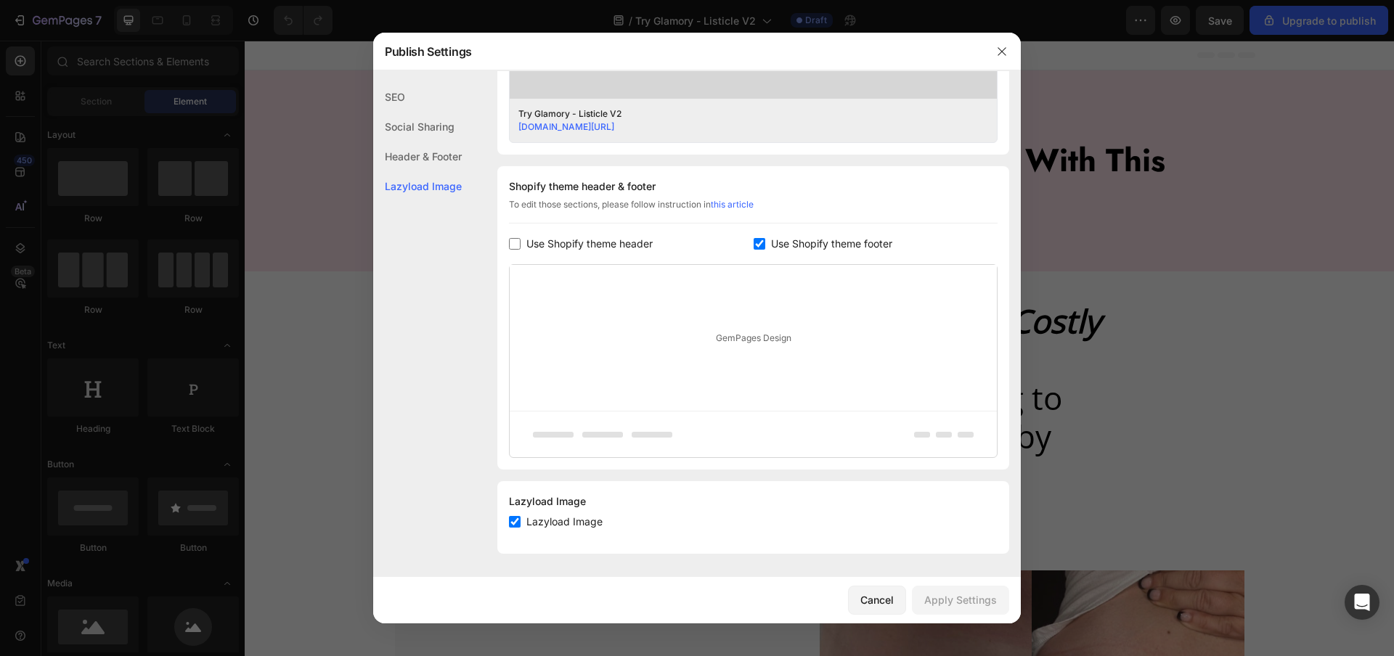
click at [780, 236] on span "Use Shopify theme footer" at bounding box center [831, 243] width 121 height 17
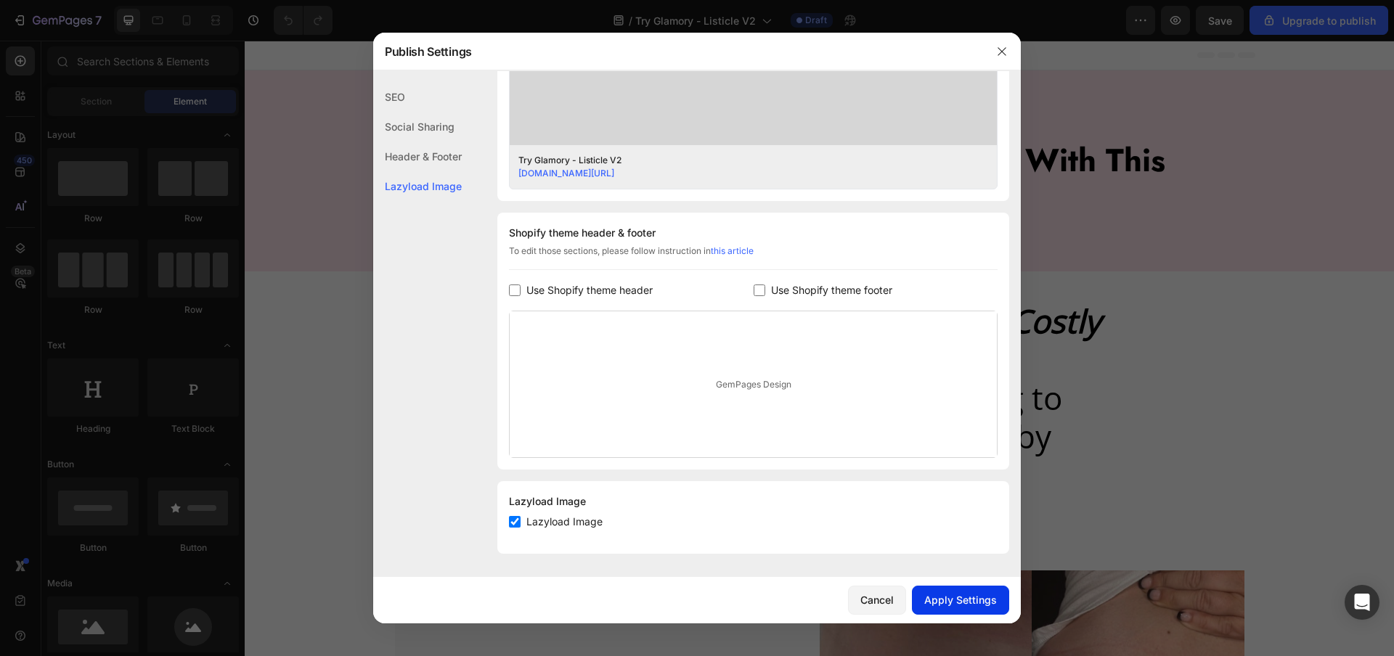
click at [992, 596] on div "Apply Settings" at bounding box center [960, 599] width 73 height 15
click at [830, 285] on span "Use Shopify theme footer" at bounding box center [831, 290] width 121 height 17
checkbox input "true"
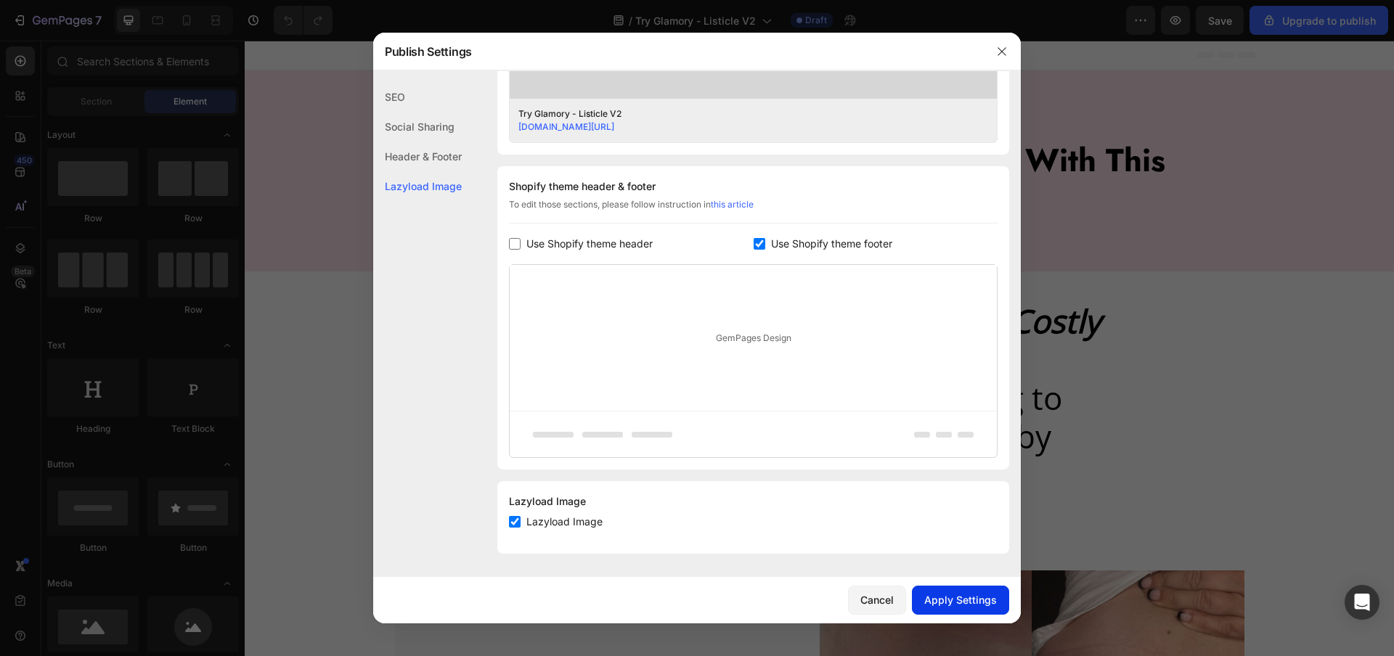
click at [972, 605] on div "Apply Settings" at bounding box center [960, 599] width 73 height 15
click at [1362, 602] on icon "Open Intercom Messenger" at bounding box center [1361, 602] width 17 height 19
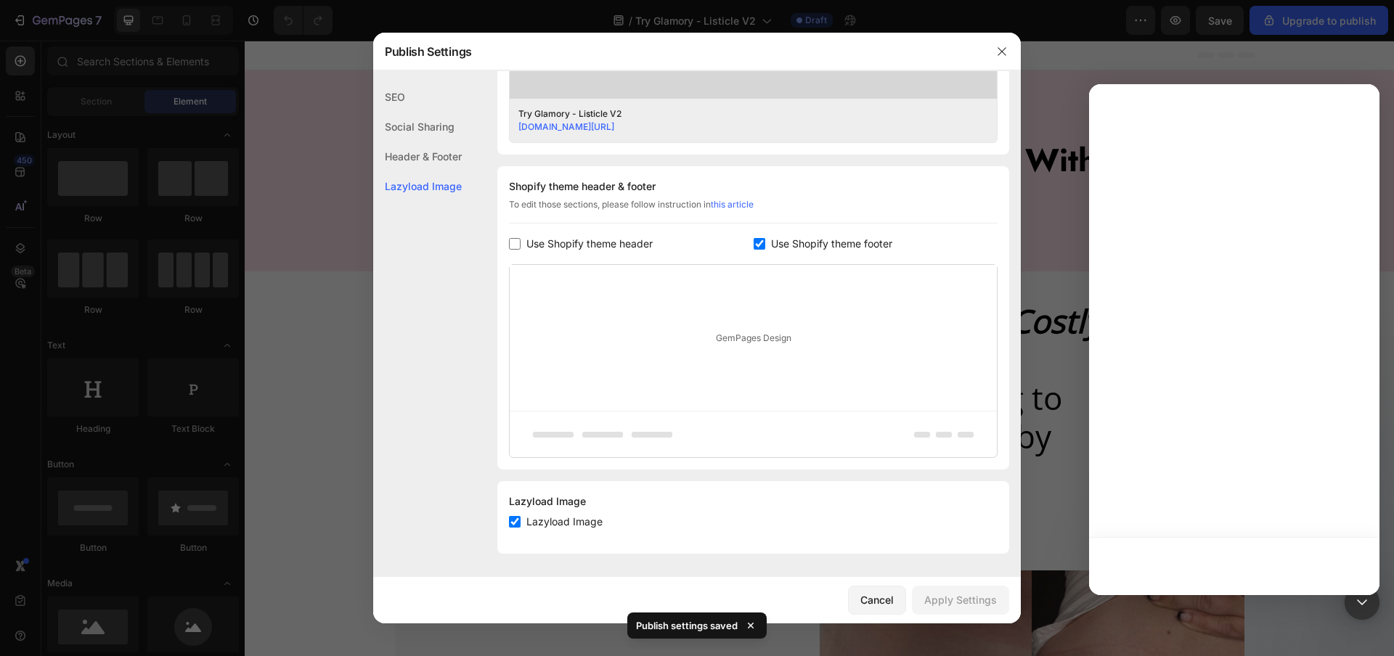
scroll to position [0, 0]
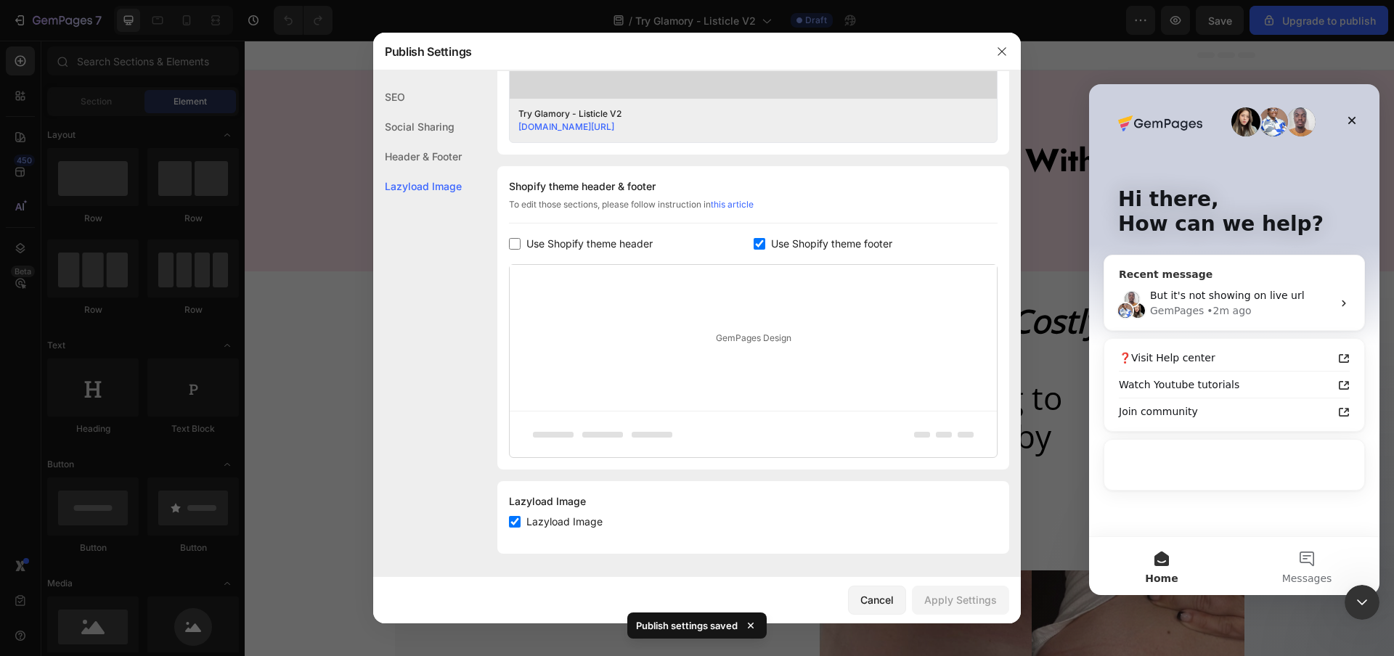
click at [1196, 307] on div "GemPages" at bounding box center [1177, 310] width 54 height 15
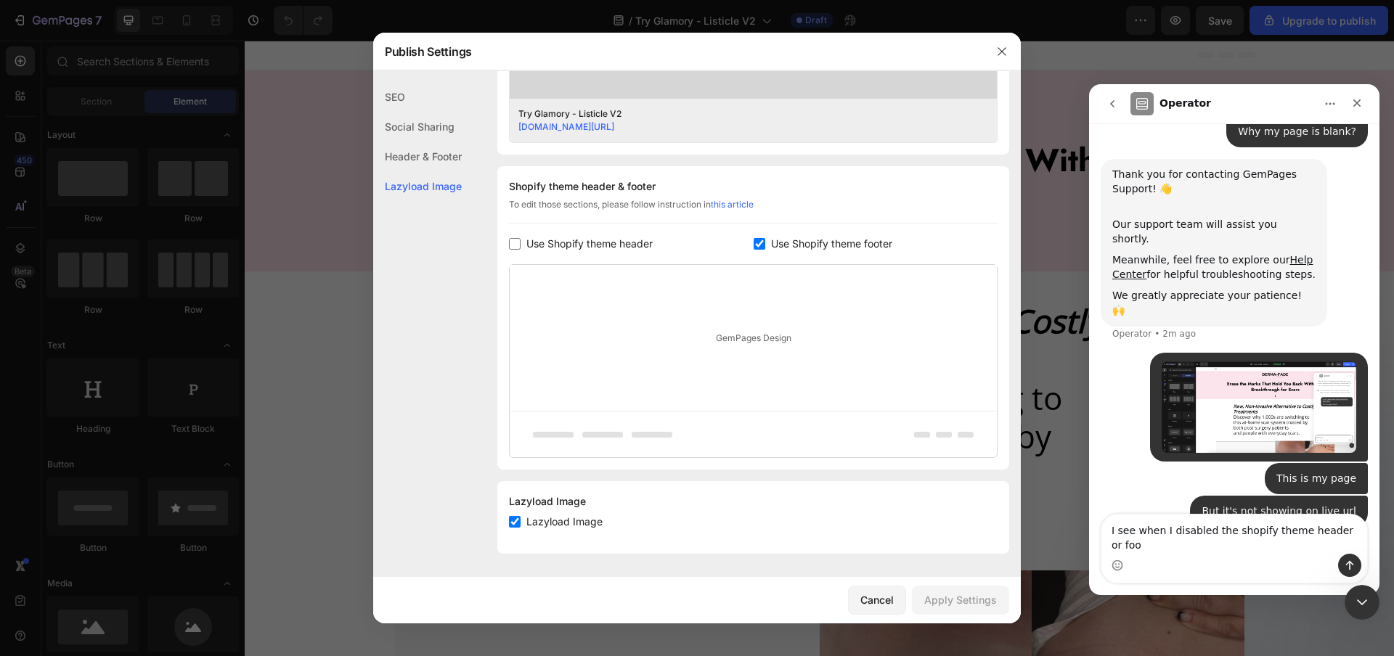
scroll to position [190, 0]
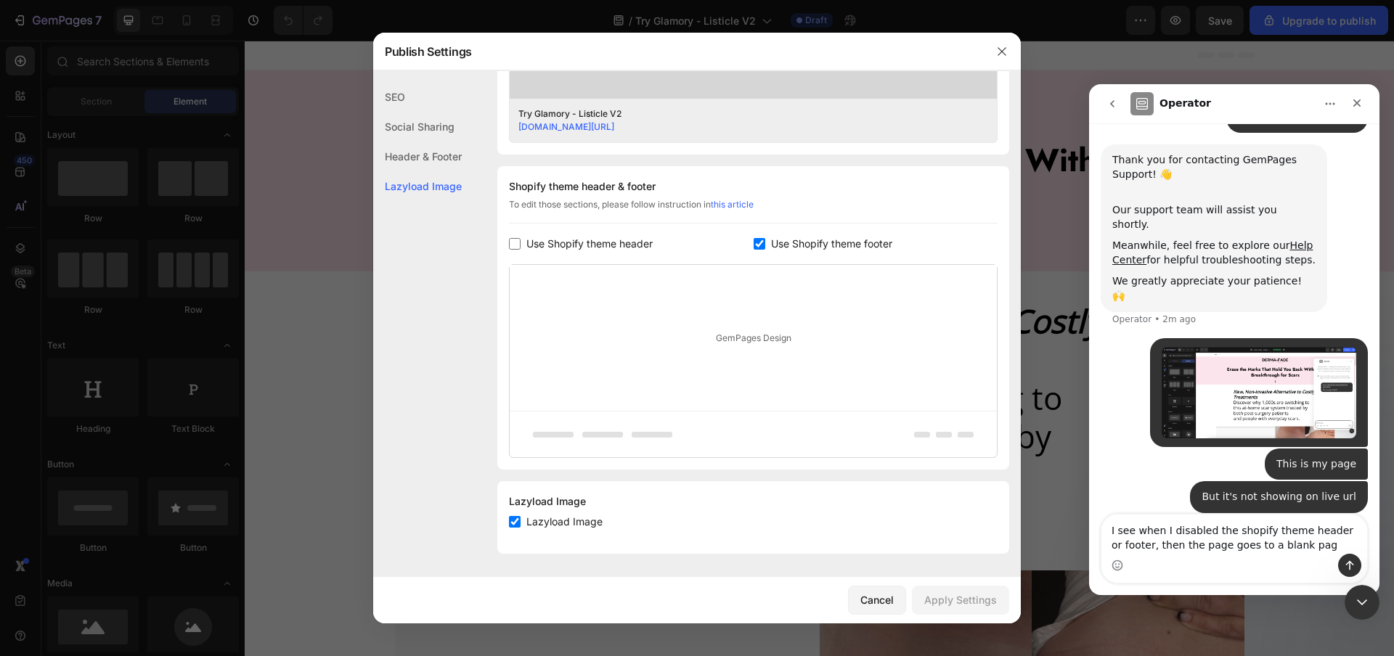
type textarea "I see when I disabled the shopify theme header or footer, then the page goes to…"
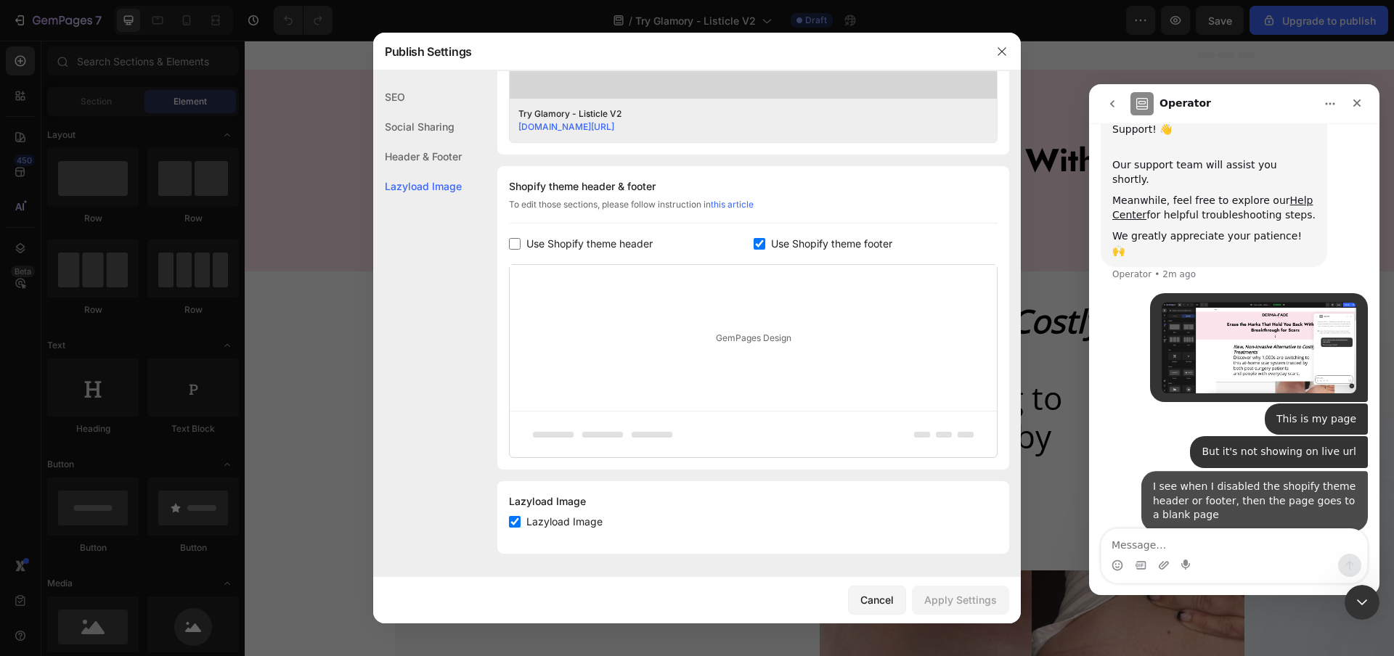
scroll to position [237, 0]
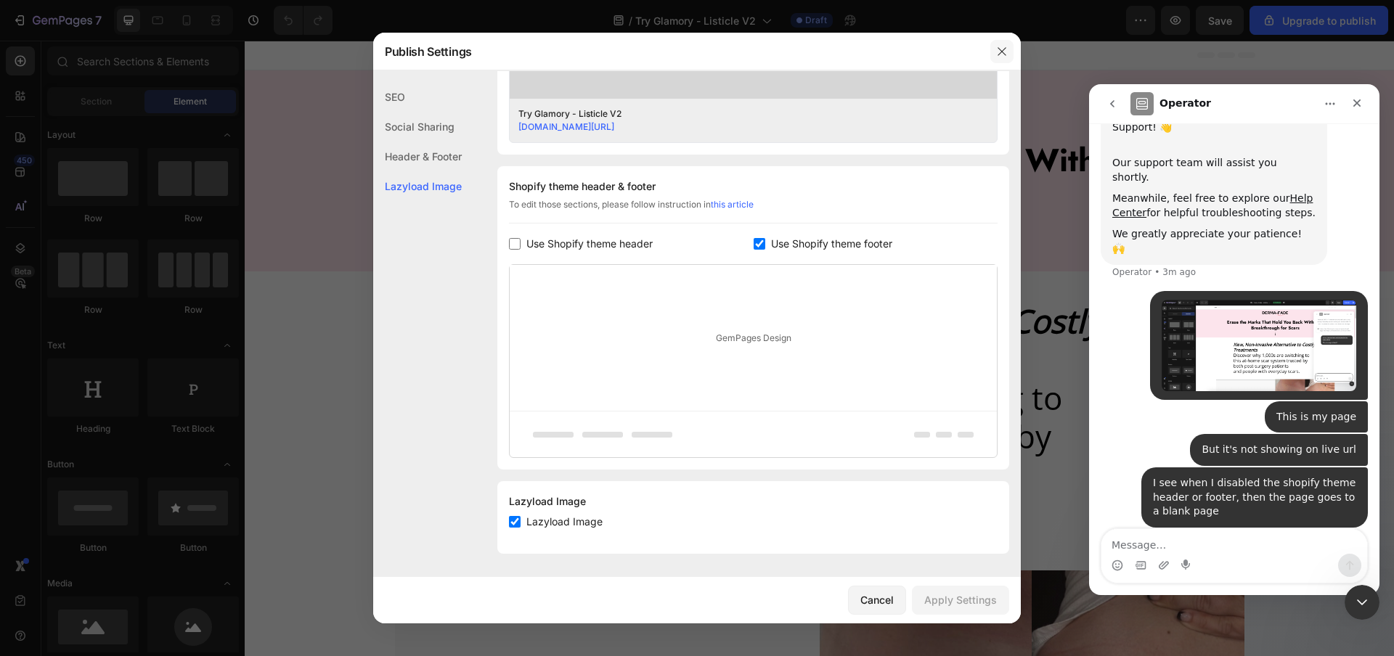
click at [997, 49] on icon "button" at bounding box center [1002, 52] width 12 height 12
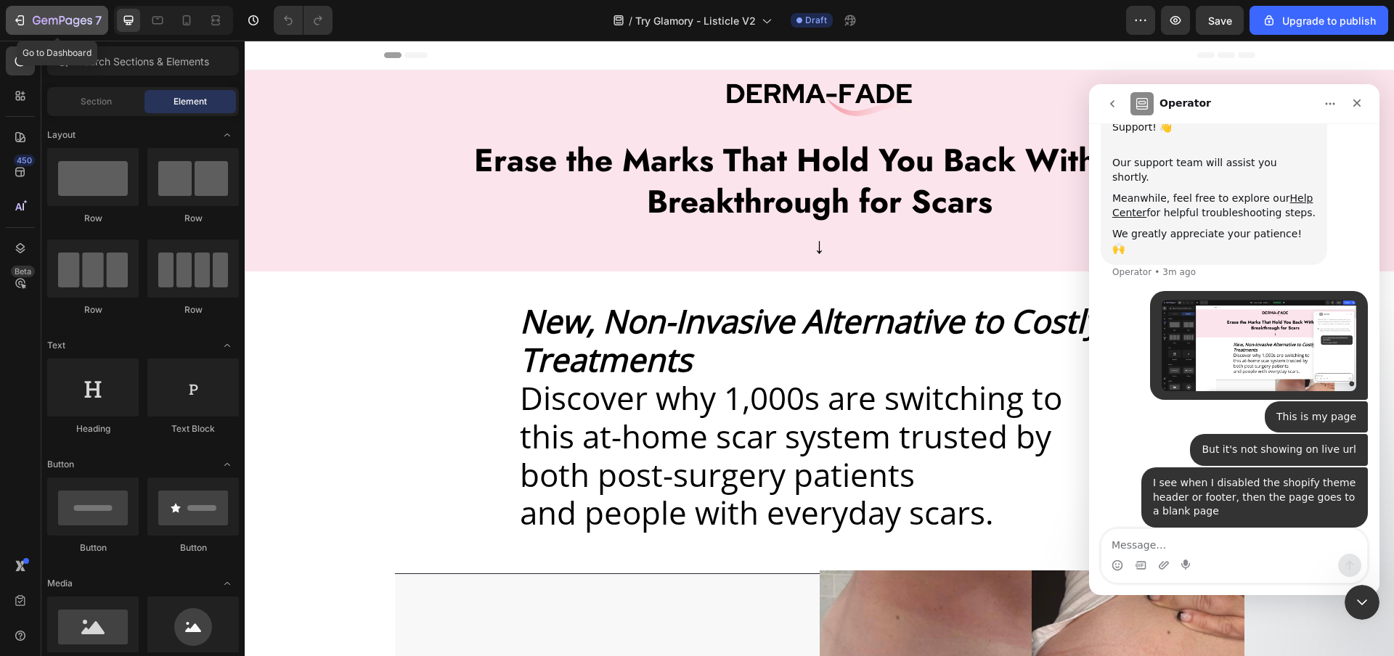
click at [68, 21] on icon "button" at bounding box center [63, 21] width 60 height 12
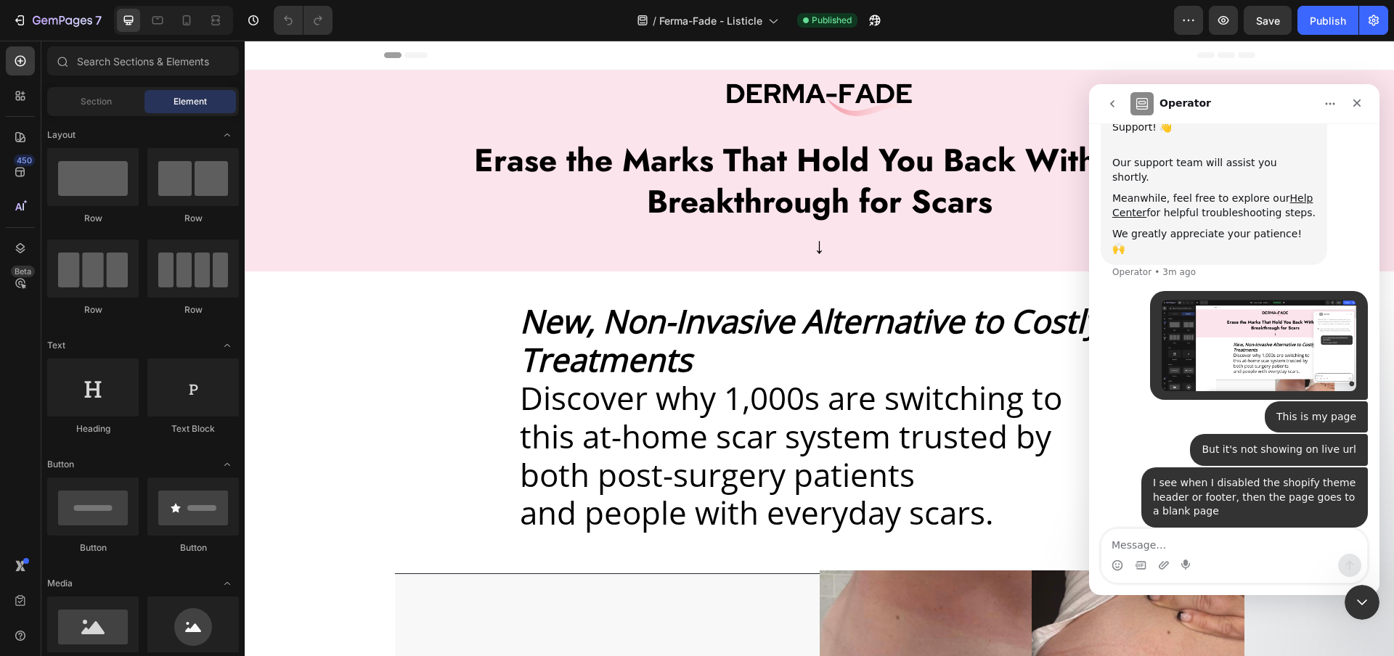
click at [276, 57] on span "Header" at bounding box center [288, 55] width 32 height 15
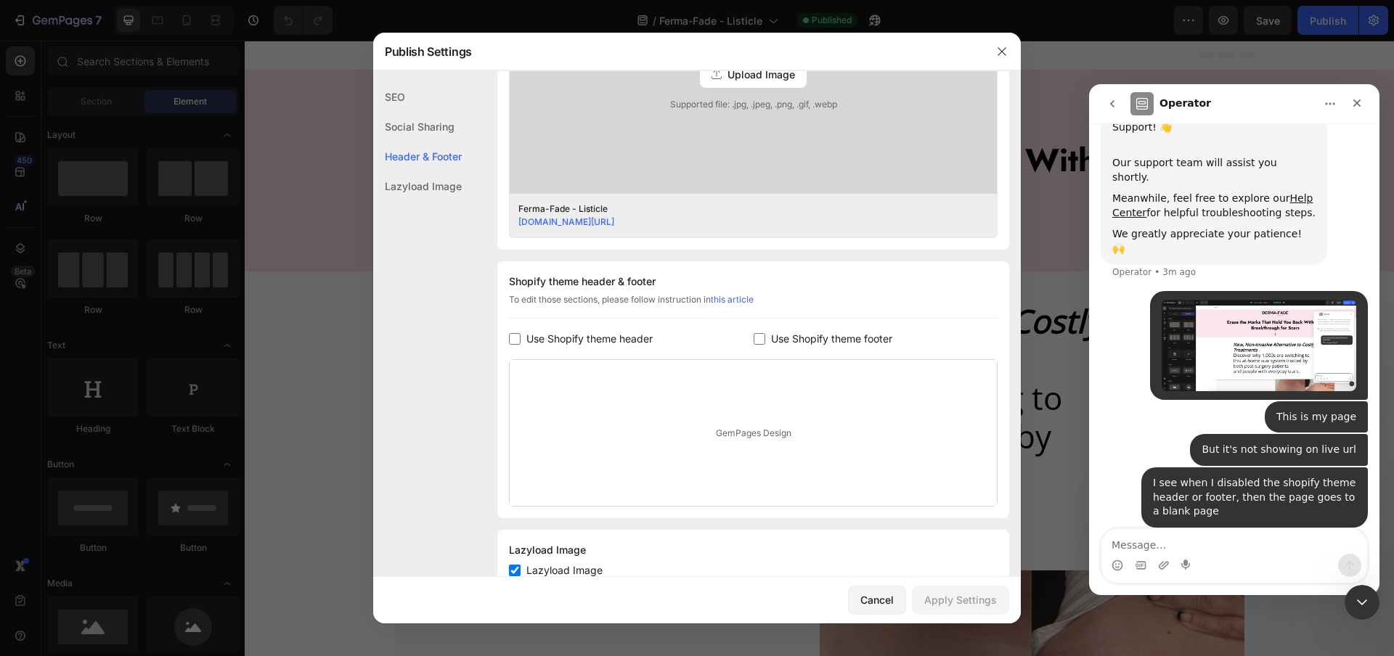
scroll to position [552, 0]
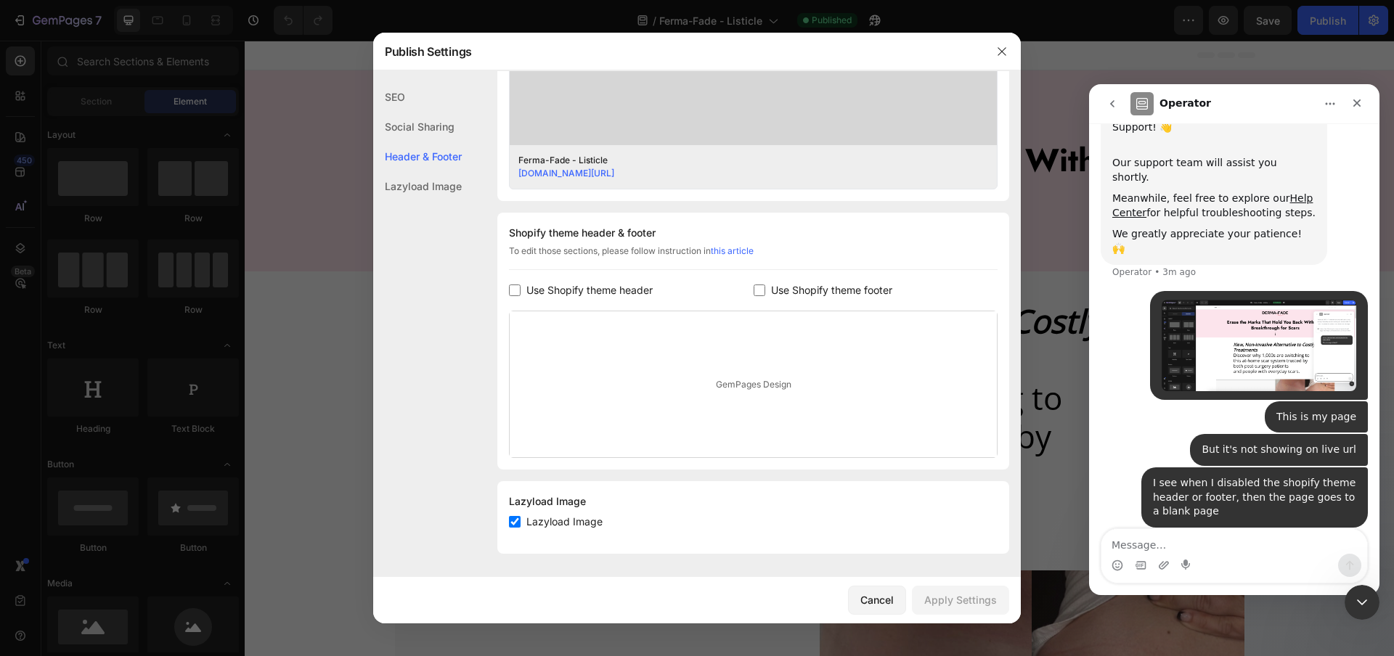
click at [782, 290] on span "Use Shopify theme footer" at bounding box center [831, 290] width 121 height 17
checkbox input "true"
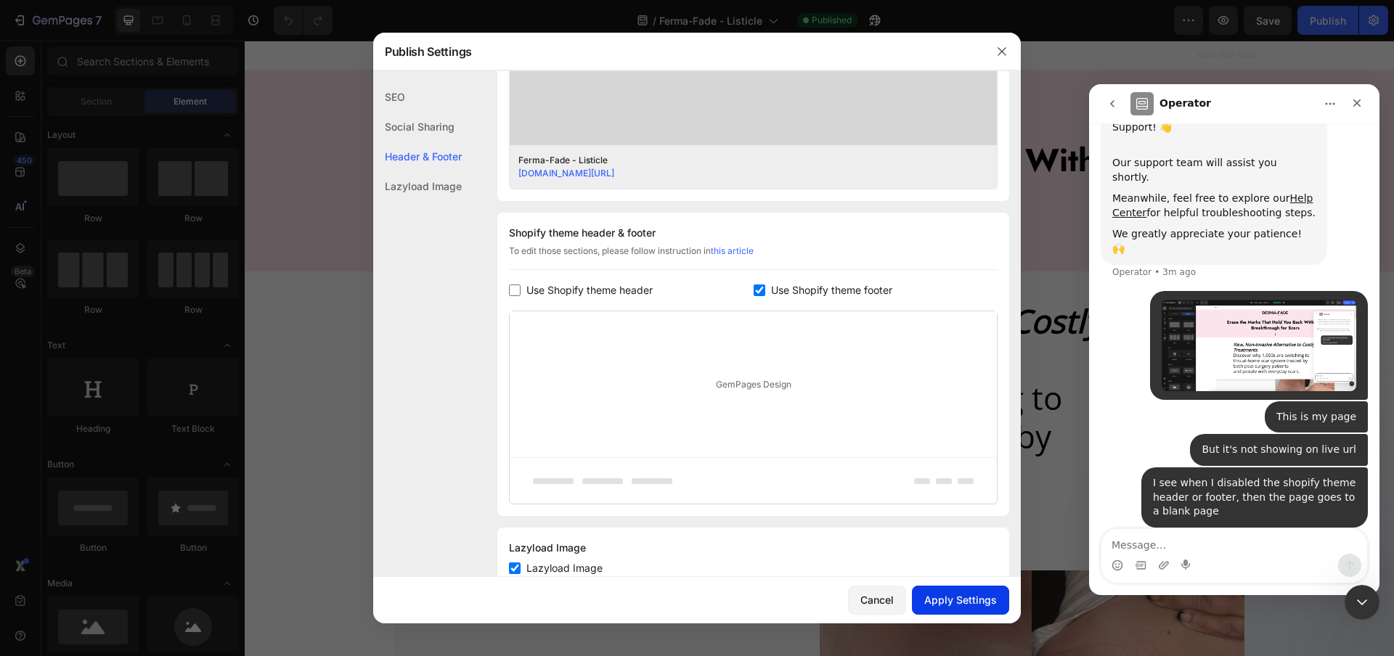
click at [956, 596] on div "Apply Settings" at bounding box center [960, 599] width 73 height 15
click at [1008, 49] on button "button" at bounding box center [1001, 51] width 23 height 23
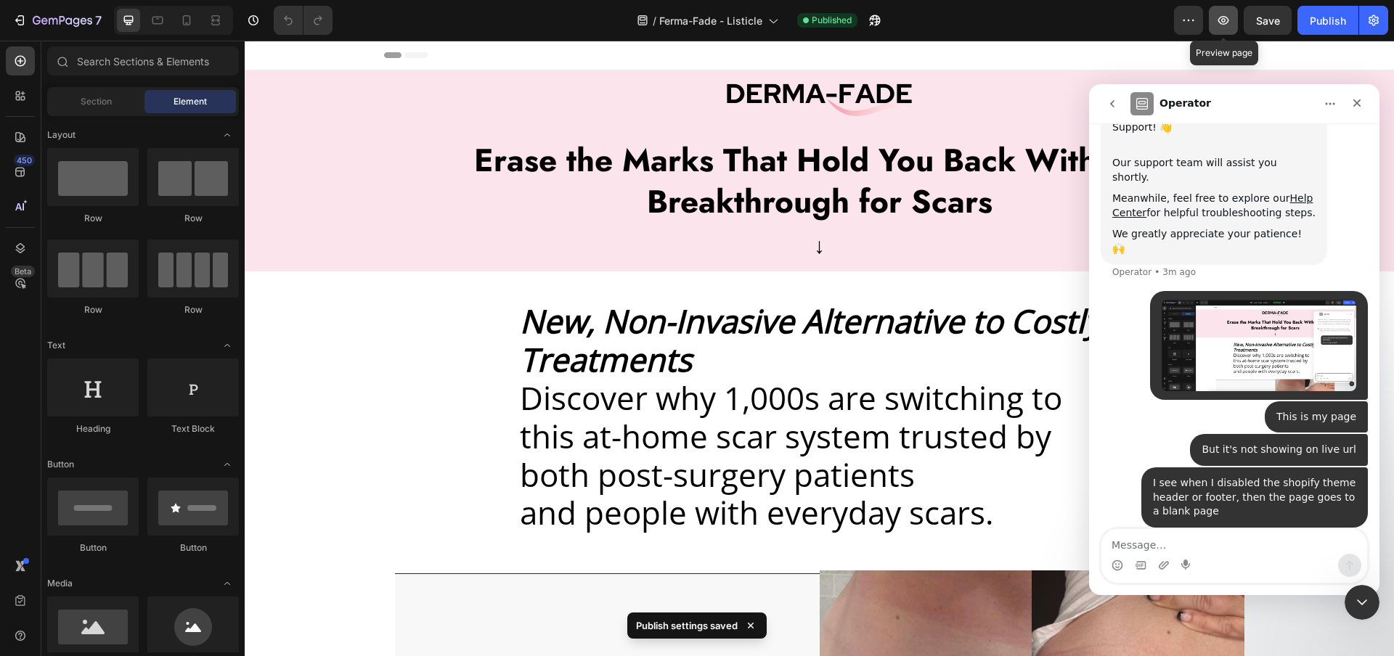
click at [1234, 17] on button "button" at bounding box center [1223, 20] width 29 height 29
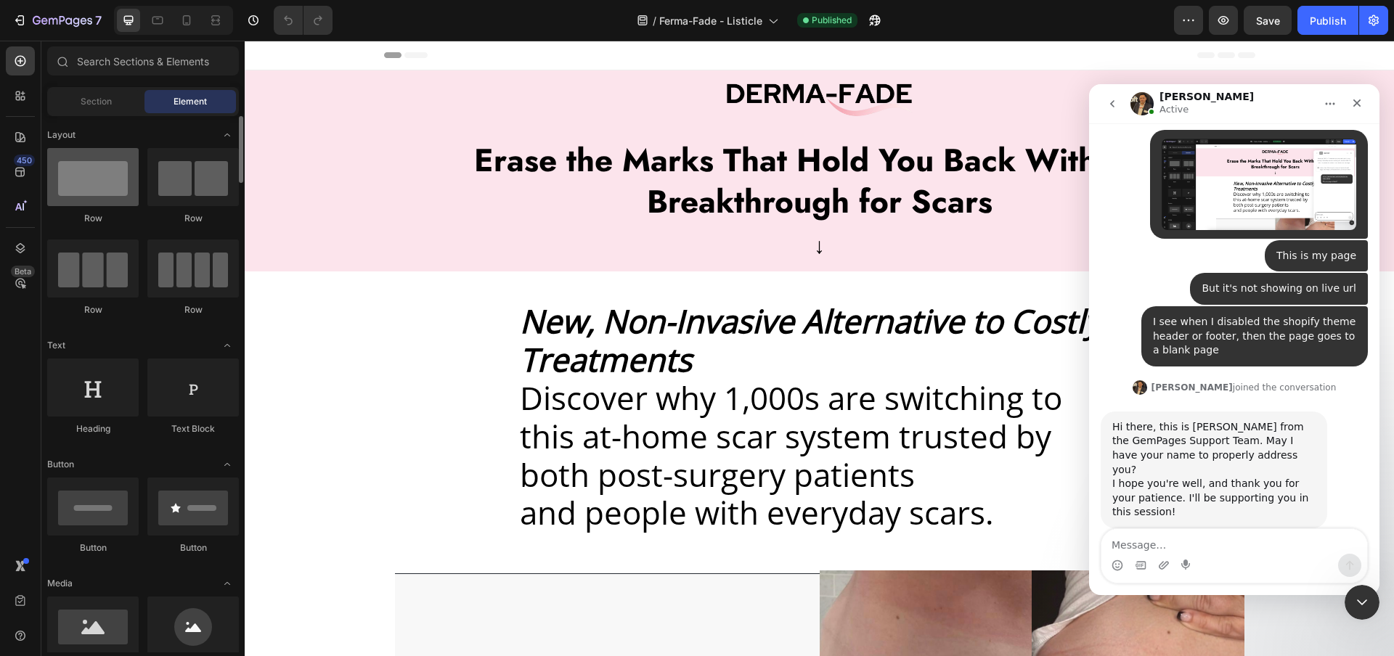
scroll to position [385, 0]
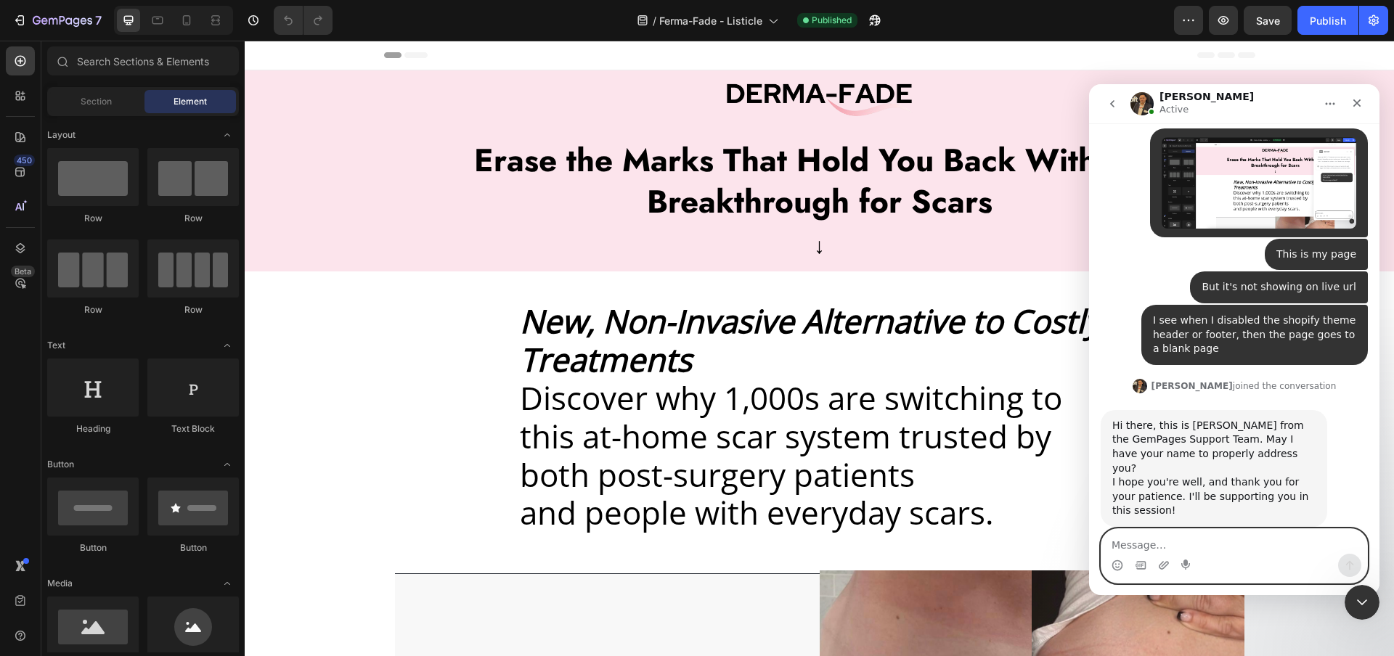
click at [1187, 539] on textarea "Message…" at bounding box center [1234, 541] width 266 height 25
type textarea "I am Umor"
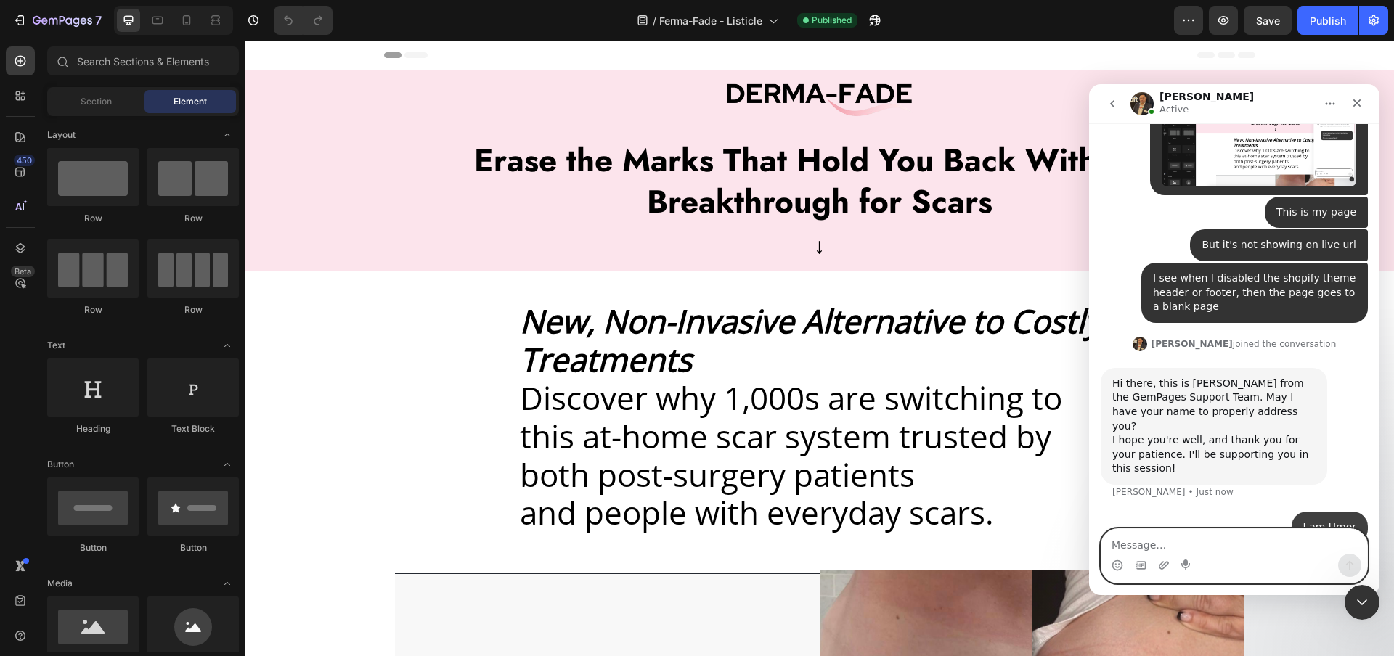
scroll to position [428, 0]
click at [1355, 104] on icon "Close" at bounding box center [1357, 103] width 8 height 8
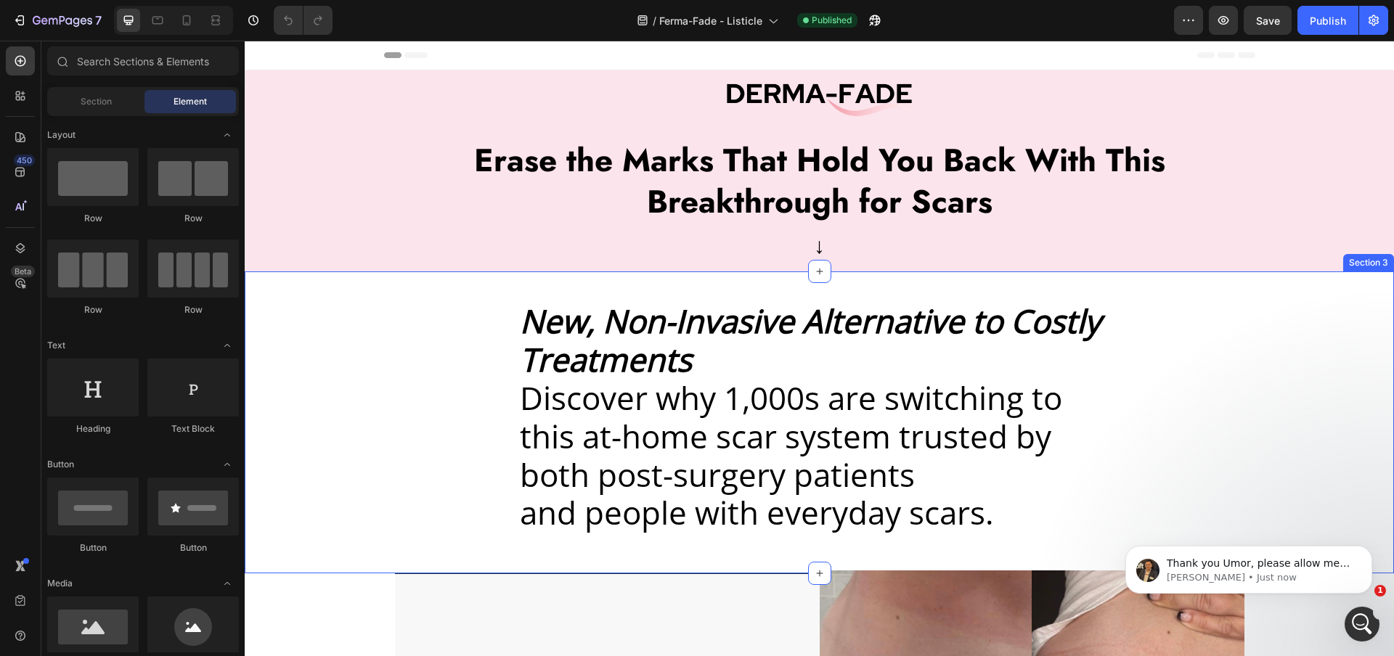
scroll to position [486, 0]
click at [1230, 576] on p "George • Just now" at bounding box center [1259, 577] width 187 height 13
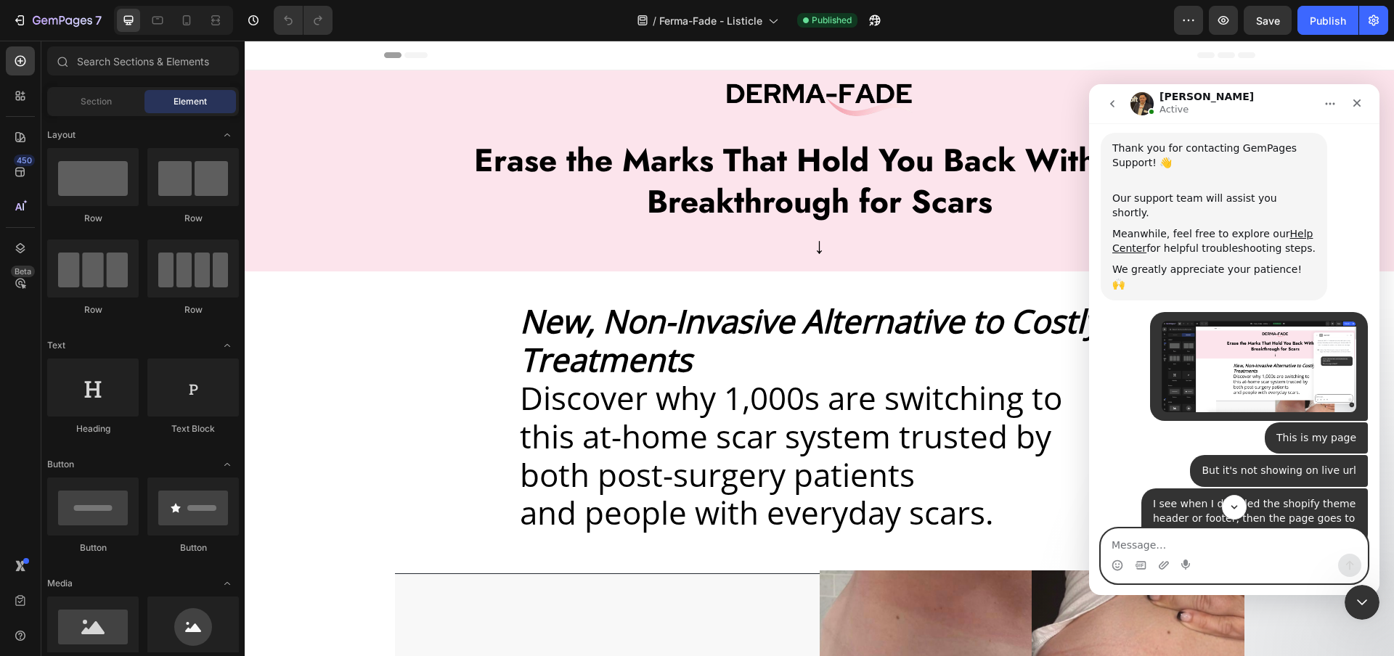
scroll to position [510, 0]
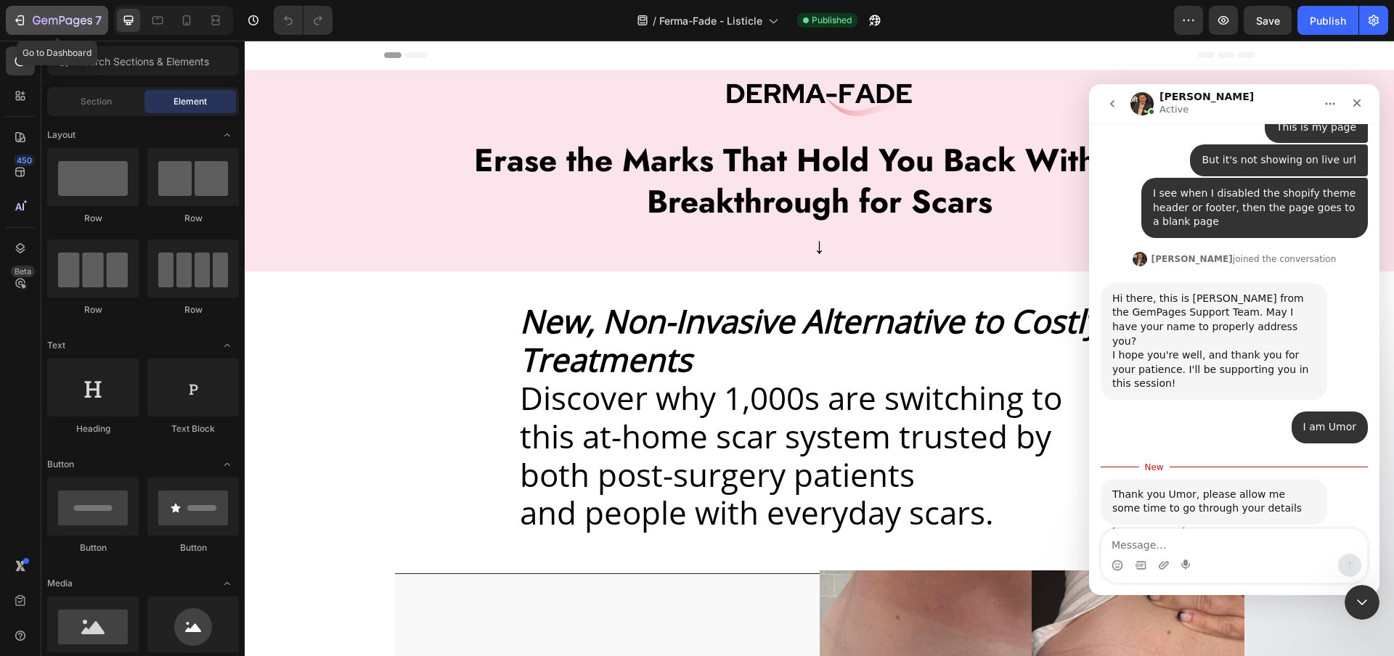
click at [62, 25] on icon "button" at bounding box center [63, 21] width 60 height 12
